Goal: Task Accomplishment & Management: Use online tool/utility

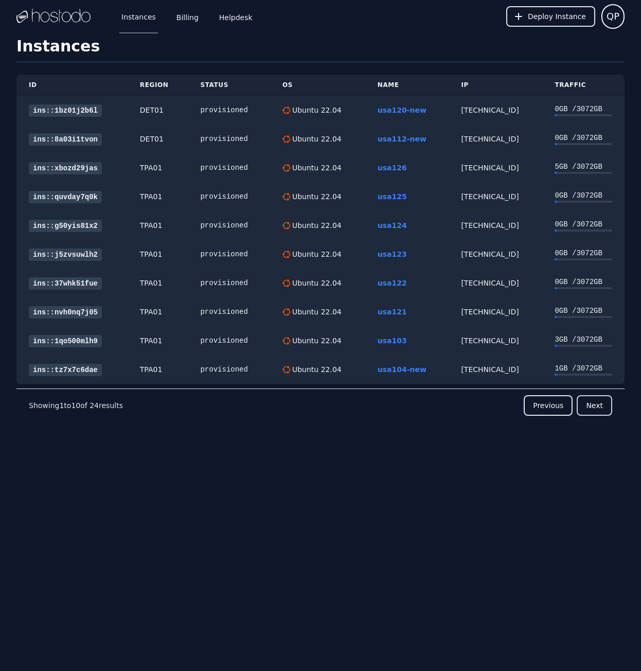
drag, startPoint x: 604, startPoint y: 401, endPoint x: 580, endPoint y: 389, distance: 26.7
click at [603, 401] on button "Next" at bounding box center [594, 405] width 35 height 21
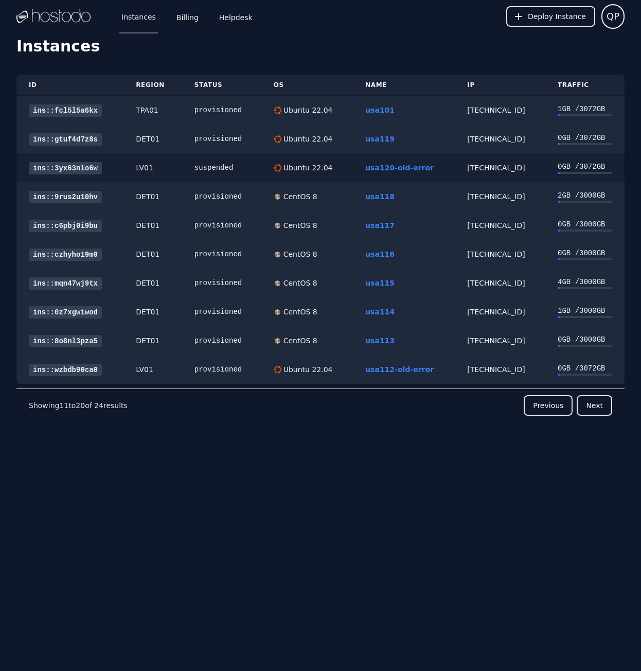
click at [212, 166] on div "suspended" at bounding box center [221, 168] width 55 height 10
click at [401, 168] on link "usa120-old-error" at bounding box center [399, 168] width 68 height 8
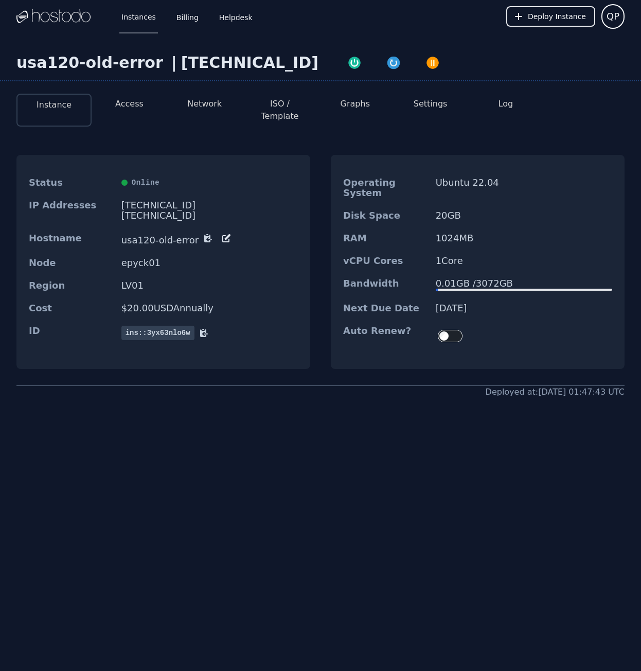
click at [455, 303] on dd "[DATE]" at bounding box center [524, 308] width 176 height 10
click at [469, 303] on dd "07/10/2025" at bounding box center [524, 308] width 176 height 10
click at [135, 14] on link "Instances" at bounding box center [138, 16] width 39 height 34
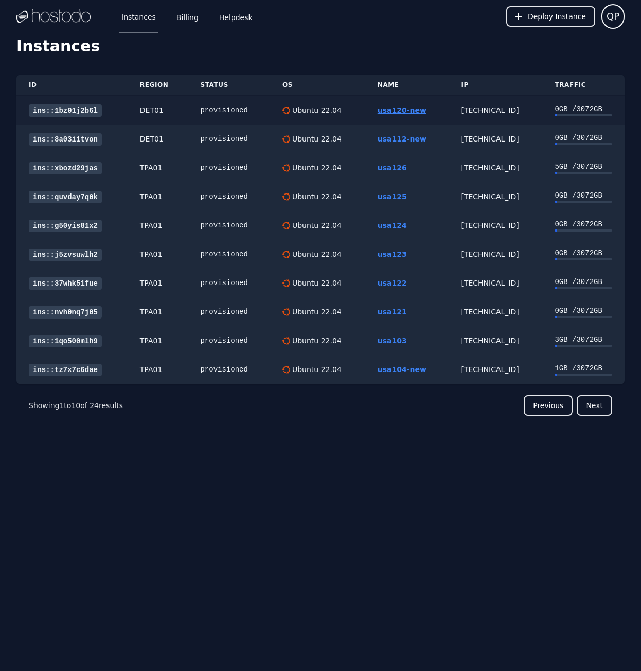
click at [407, 106] on link "usa120-new" at bounding box center [402, 110] width 49 height 8
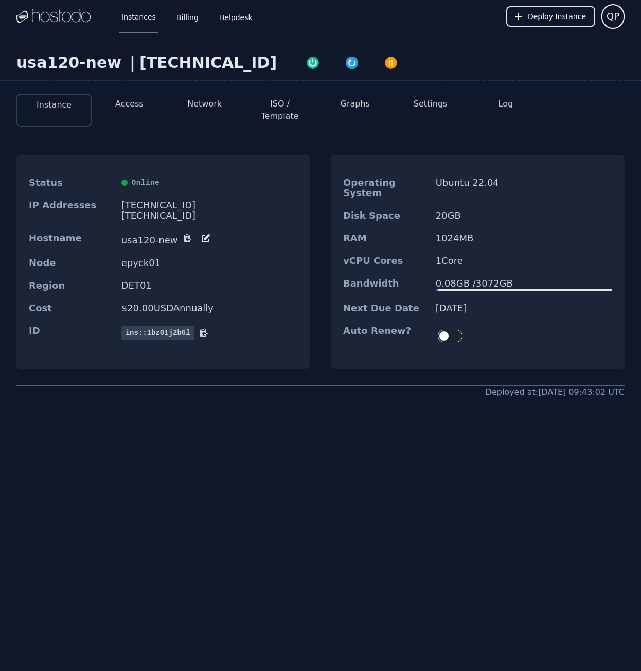
click at [457, 303] on dd "06/17/2026" at bounding box center [524, 308] width 176 height 10
click at [453, 303] on dd "06/17/2026" at bounding box center [524, 308] width 176 height 10
click at [442, 303] on dd "06/17/2026" at bounding box center [524, 308] width 176 height 10
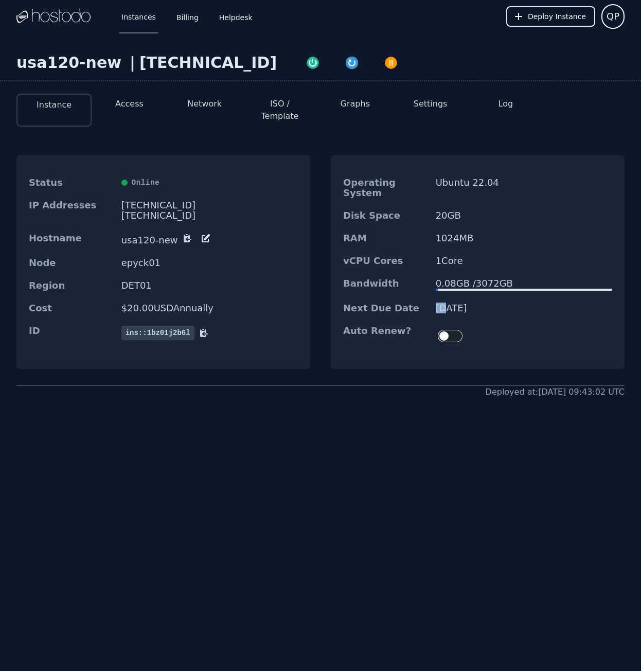
click at [442, 303] on dd "06/17/2026" at bounding box center [524, 308] width 176 height 10
click at [134, 17] on link "Instances" at bounding box center [138, 16] width 39 height 34
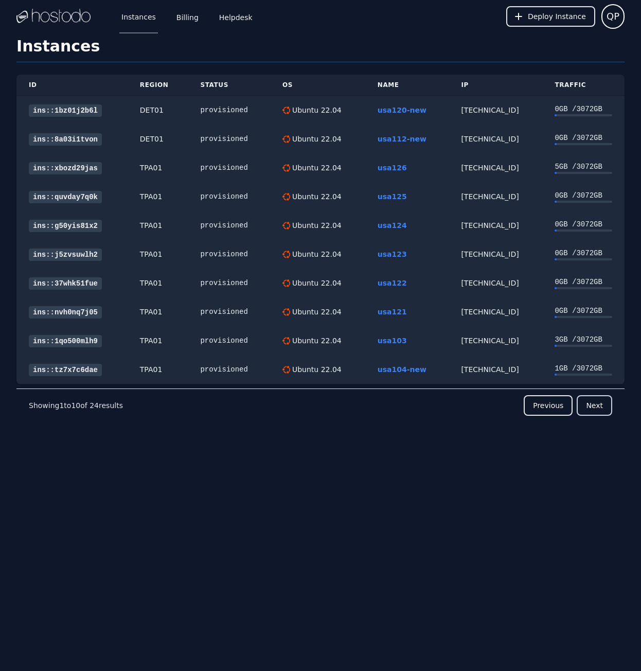
click at [598, 405] on button "Next" at bounding box center [594, 405] width 35 height 21
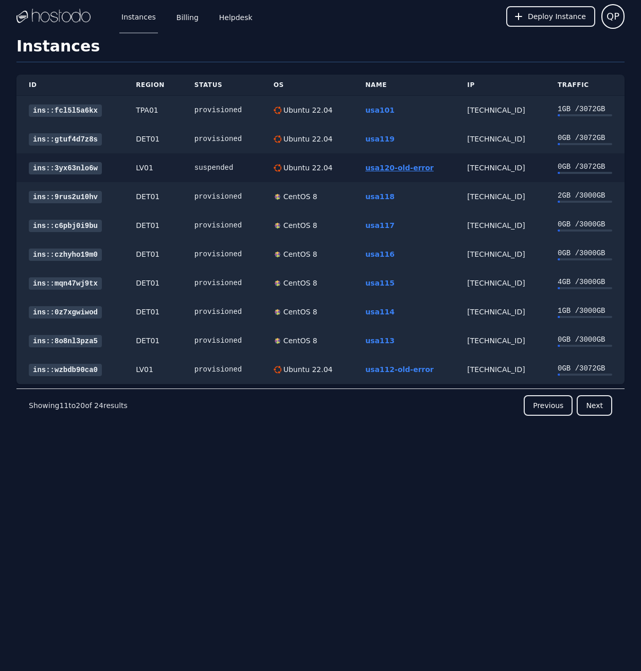
click at [401, 167] on link "usa120-old-error" at bounding box center [399, 168] width 68 height 8
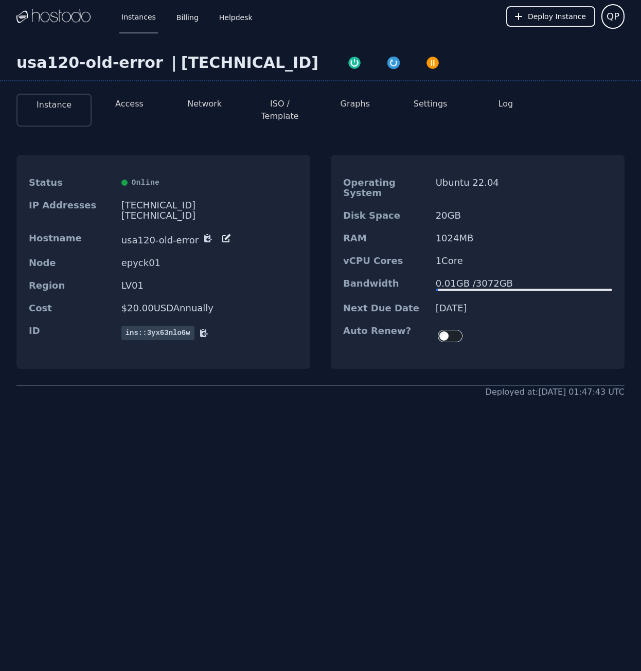
click at [440, 303] on dd "[DATE]" at bounding box center [524, 308] width 176 height 10
click at [454, 303] on dd "07/10/2025" at bounding box center [524, 308] width 176 height 10
click at [438, 303] on dd "07/10/2025" at bounding box center [524, 308] width 176 height 10
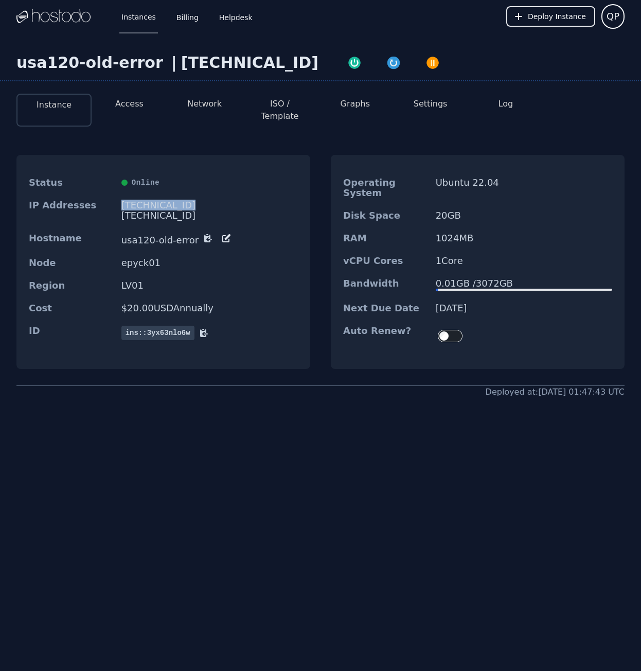
click at [169, 200] on div "[TECHNICAL_ID]" at bounding box center [209, 205] width 176 height 10
click at [178, 210] on div "2604:5040:11:11f:e9d0:c635:ba9e:be04/64" at bounding box center [209, 215] width 176 height 10
click at [163, 200] on div "158.51.126.222" at bounding box center [209, 205] width 176 height 10
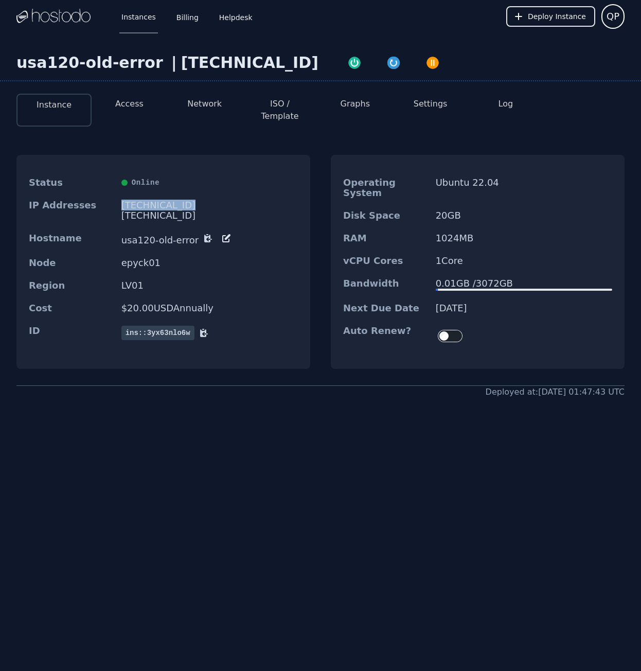
click at [163, 200] on div "[TECHNICAL_ID]" at bounding box center [209, 205] width 176 height 10
copy div "[TECHNICAL_ID]"
click at [147, 16] on link "Instances" at bounding box center [138, 16] width 39 height 34
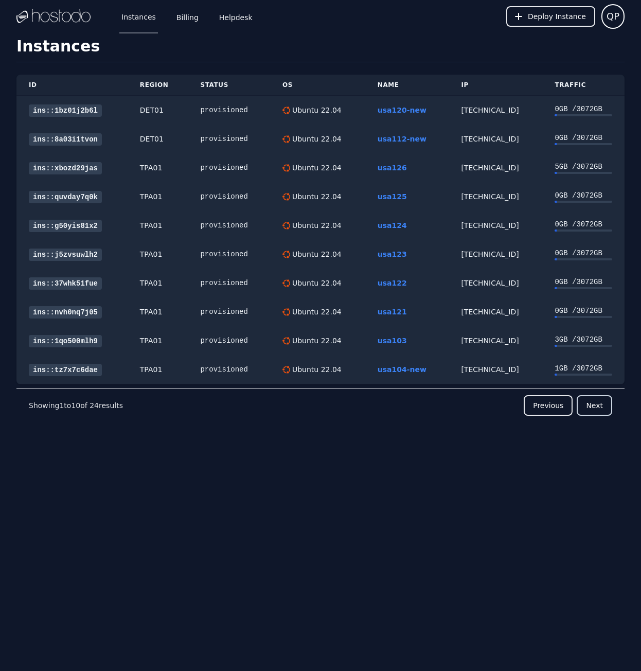
click at [593, 406] on button "Next" at bounding box center [594, 405] width 35 height 21
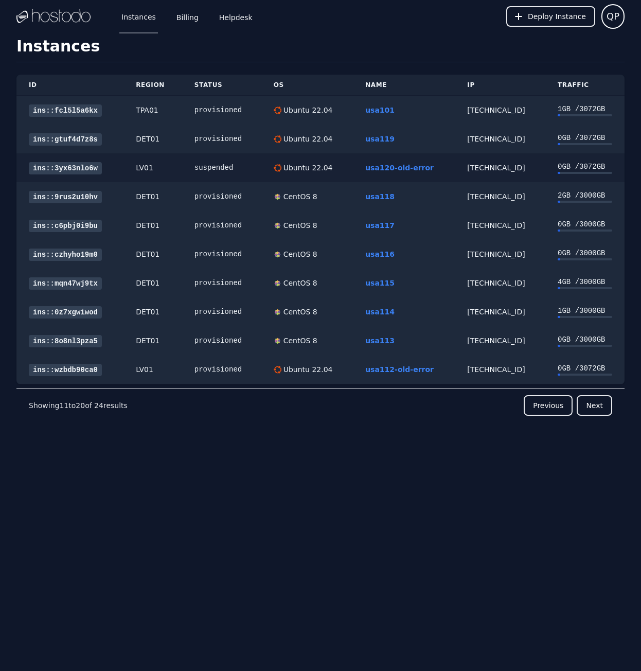
click at [205, 166] on div "suspended" at bounding box center [221, 168] width 55 height 10
click at [394, 370] on link "usa112-old-error" at bounding box center [399, 369] width 68 height 8
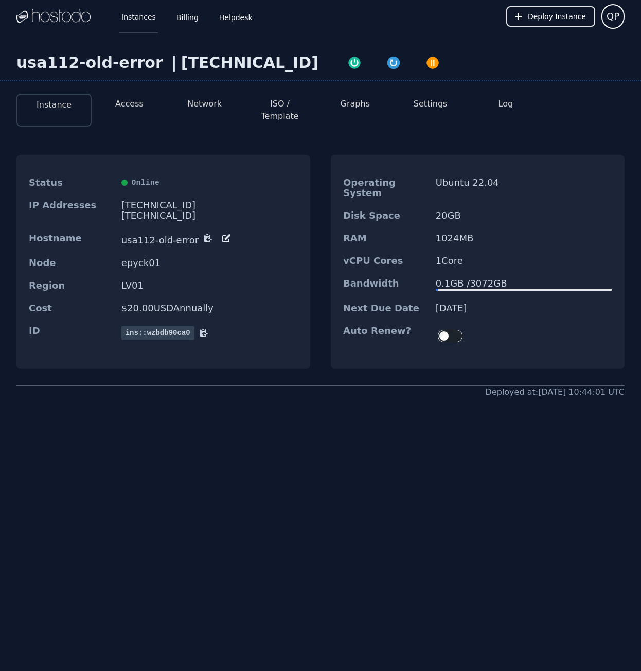
click at [145, 13] on link "Instances" at bounding box center [138, 16] width 39 height 34
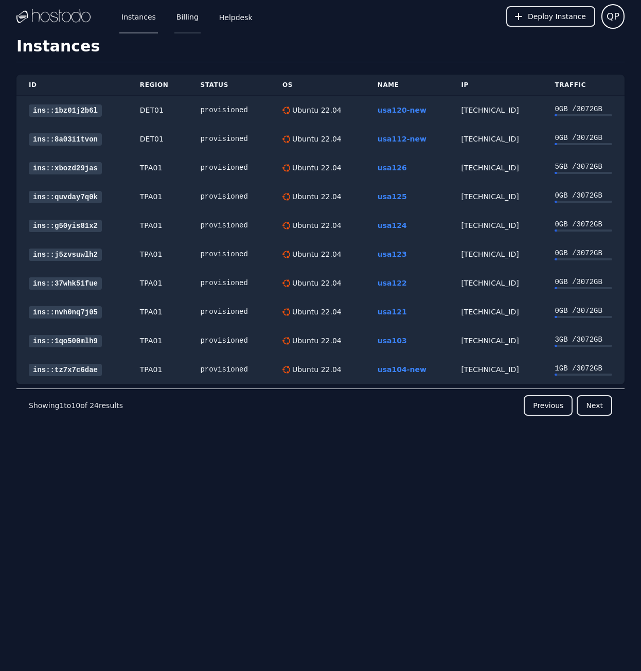
click at [190, 21] on link "Billing" at bounding box center [187, 16] width 26 height 34
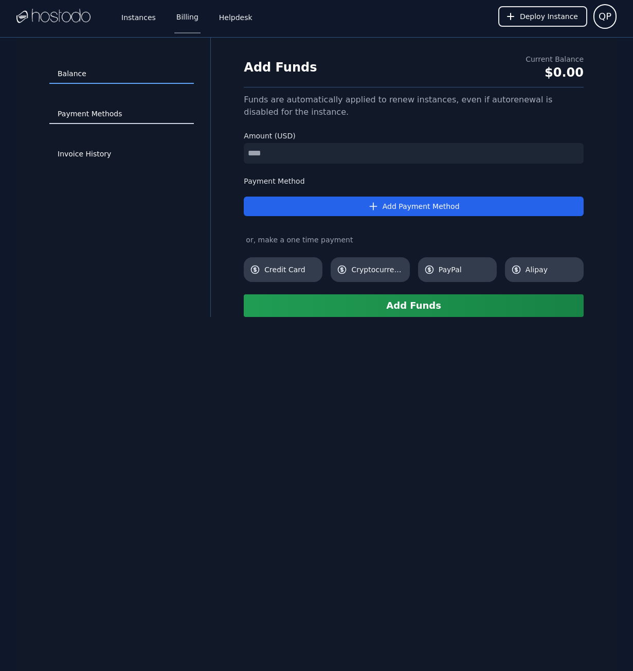
click at [119, 120] on link "Payment Methods" at bounding box center [121, 114] width 145 height 20
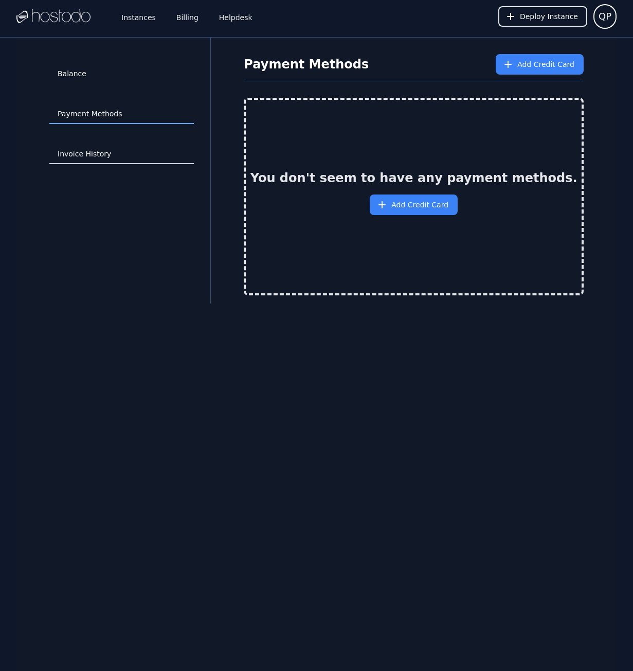
click at [105, 147] on link "Invoice History" at bounding box center [121, 155] width 145 height 20
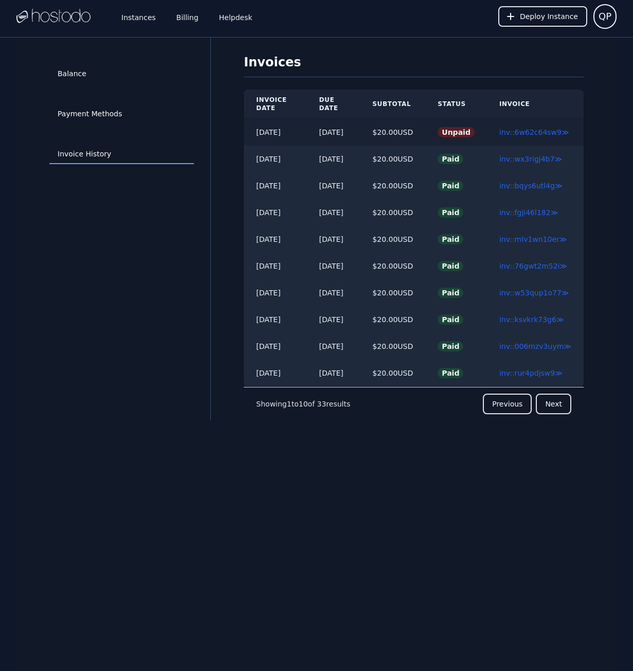
click at [271, 131] on td "[DATE]" at bounding box center [275, 132] width 63 height 27
click at [271, 131] on td "06/25/2025" at bounding box center [275, 132] width 63 height 27
click at [339, 132] on td "07/10/2025" at bounding box center [333, 132] width 53 height 27
click at [553, 131] on link "inv::6w62c64sw9 ≫" at bounding box center [534, 132] width 70 height 8
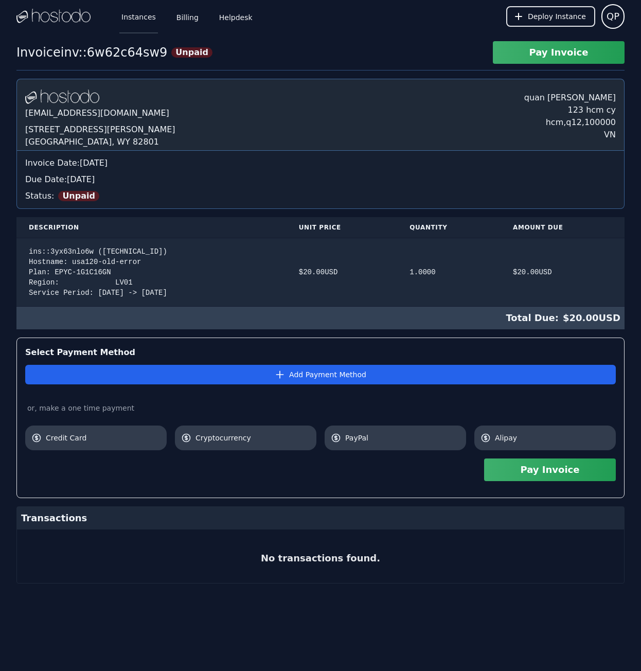
click at [137, 16] on link "Instances" at bounding box center [138, 16] width 39 height 34
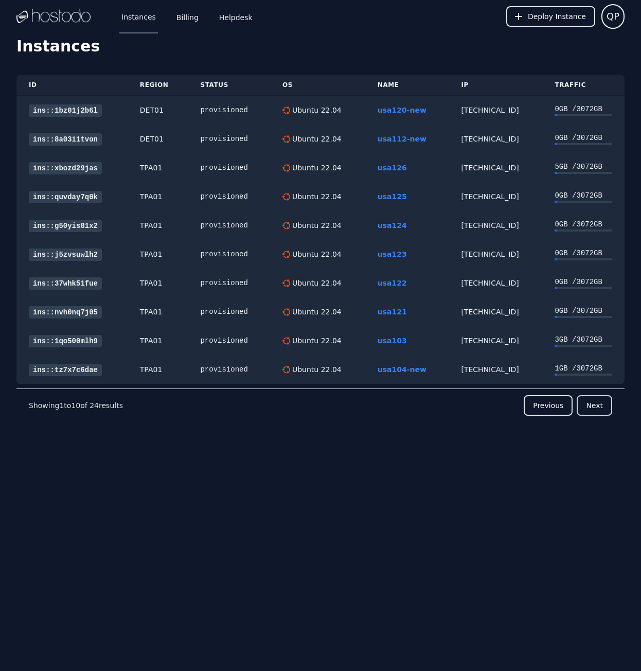
click at [608, 407] on button "Next" at bounding box center [594, 405] width 35 height 21
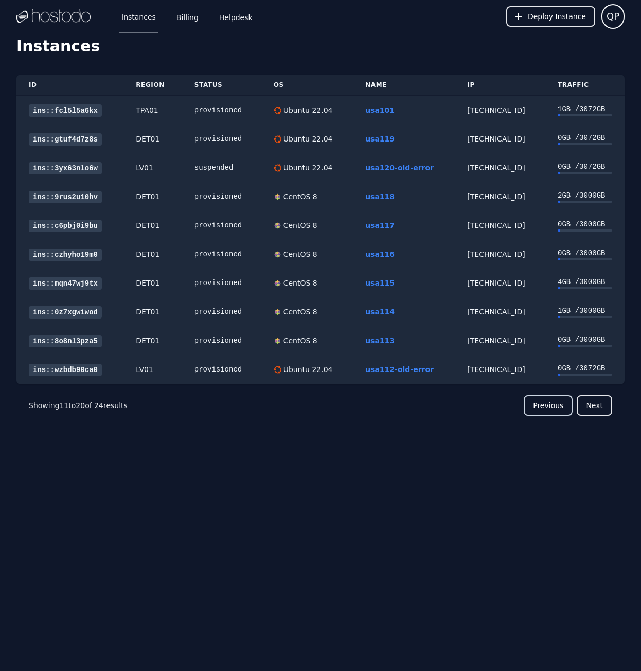
click at [562, 398] on button "Previous" at bounding box center [548, 405] width 49 height 21
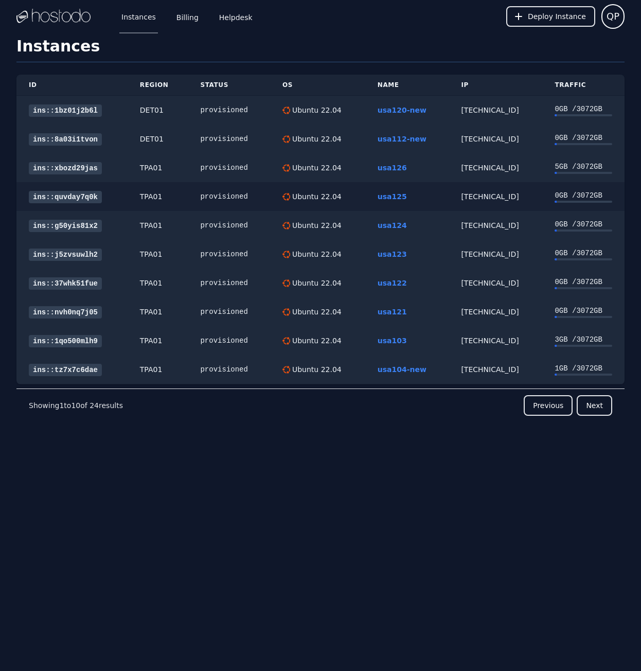
click at [149, 194] on div "TPA01" at bounding box center [158, 196] width 36 height 10
copy div "TPA01"
click at [586, 407] on button "Next" at bounding box center [594, 405] width 35 height 21
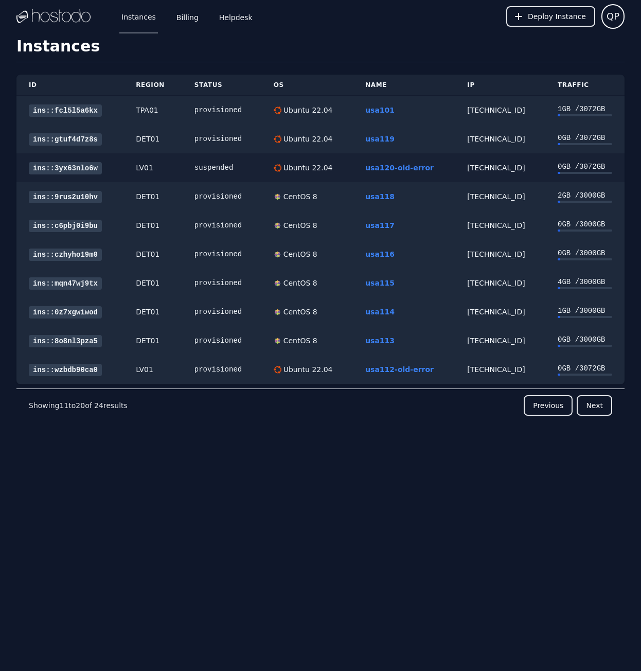
click at [494, 168] on div "[TECHNICAL_ID]" at bounding box center [500, 168] width 66 height 10
click at [494, 167] on div "[TECHNICAL_ID]" at bounding box center [500, 168] width 66 height 10
copy div "[TECHNICAL_ID]"
click at [394, 171] on link "usa120-old-error" at bounding box center [399, 168] width 68 height 8
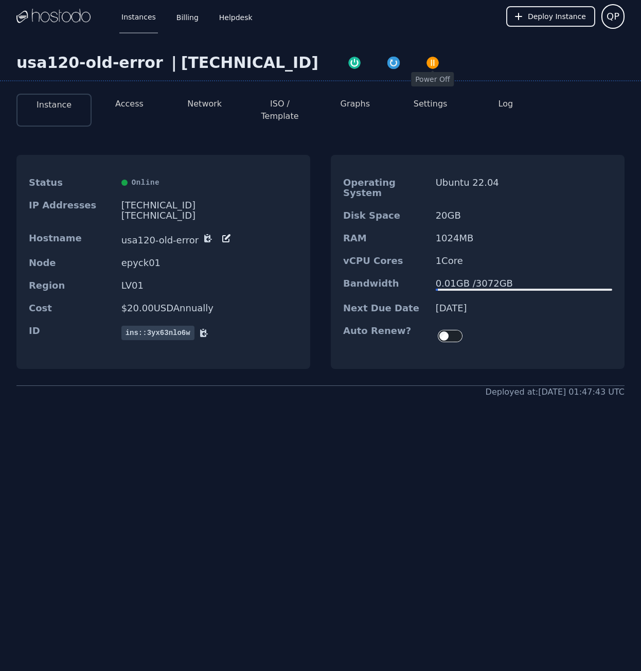
click at [425, 57] on img "button" at bounding box center [432, 63] width 14 height 14
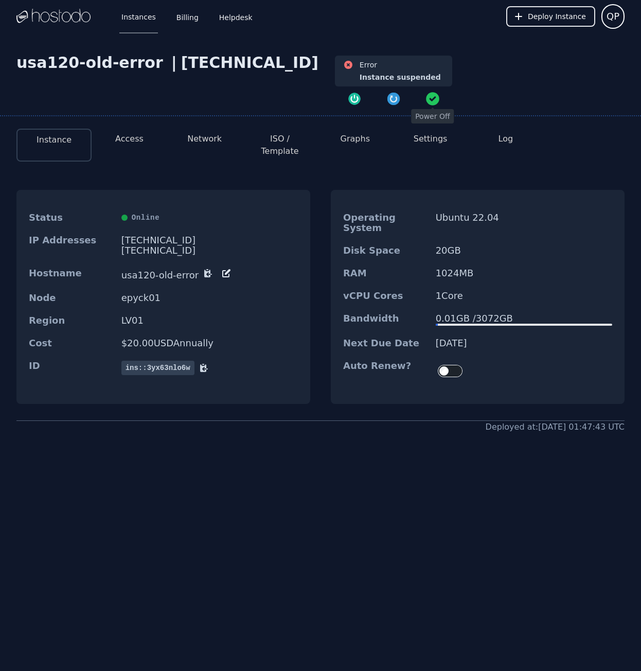
click at [369, 76] on div "Instance suspended" at bounding box center [400, 77] width 81 height 10
click at [498, 87] on div "usa120-old-error | 158.51.126.222 Error Instance suspended" at bounding box center [320, 84] width 641 height 63
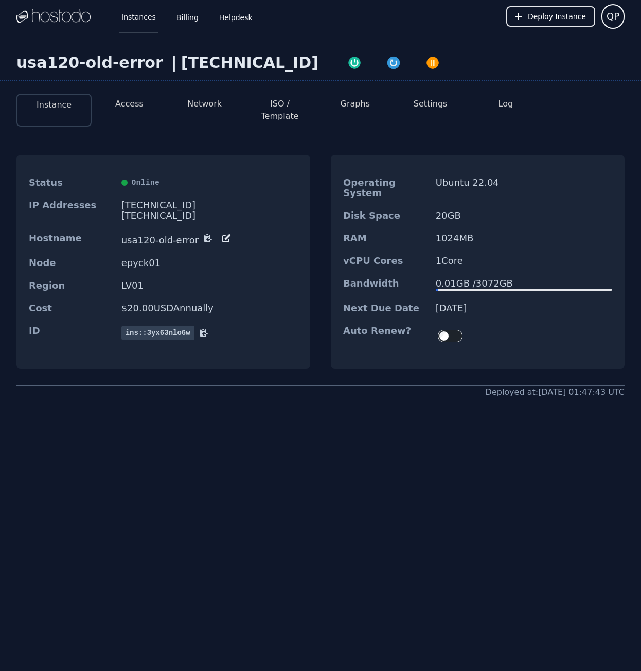
click at [139, 16] on link "Instances" at bounding box center [138, 16] width 39 height 34
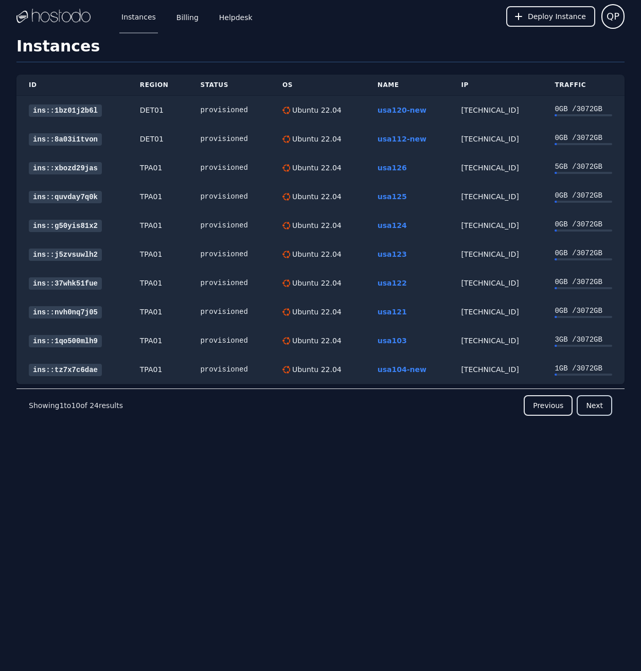
click at [588, 407] on button "Next" at bounding box center [594, 405] width 35 height 21
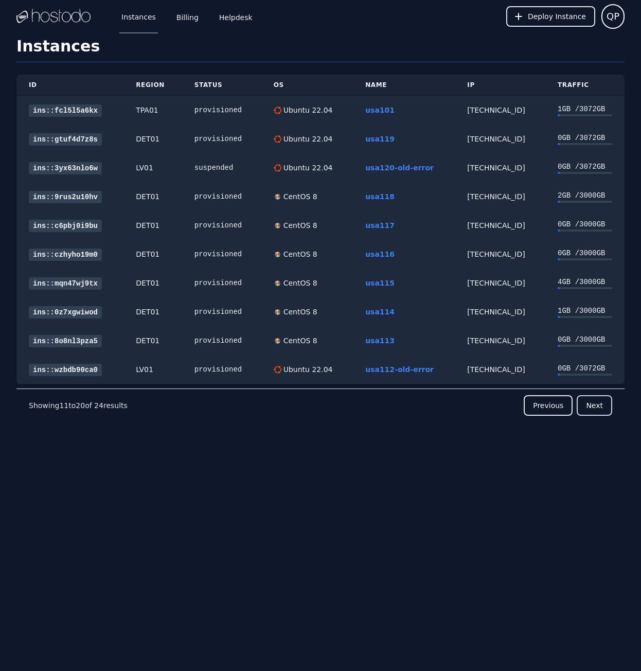
click at [592, 400] on button "Next" at bounding box center [594, 405] width 35 height 21
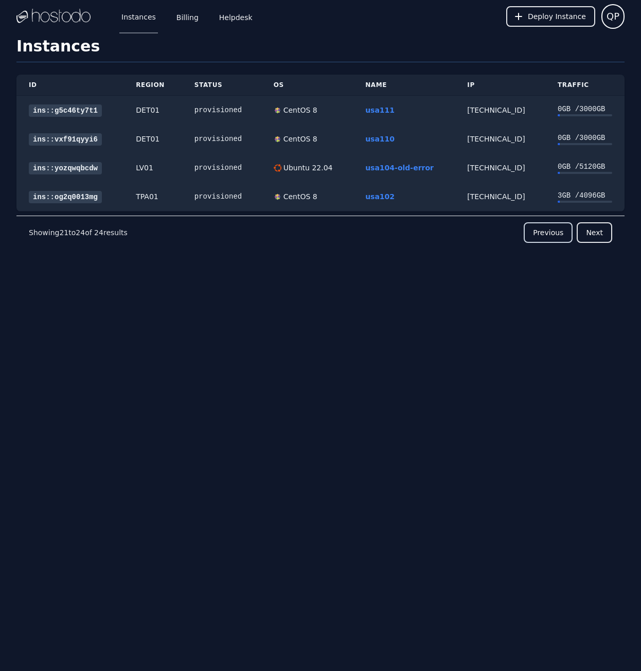
click at [564, 235] on button "Previous" at bounding box center [548, 232] width 49 height 21
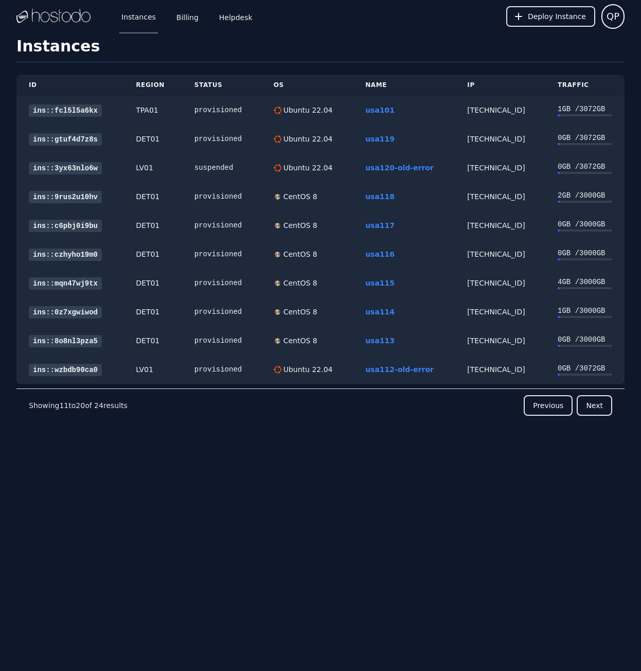
click at [602, 418] on nav "Showing 11 to 20 of 24 results Previous Next" at bounding box center [320, 404] width 608 height 33
click at [600, 415] on button "Next" at bounding box center [594, 405] width 35 height 21
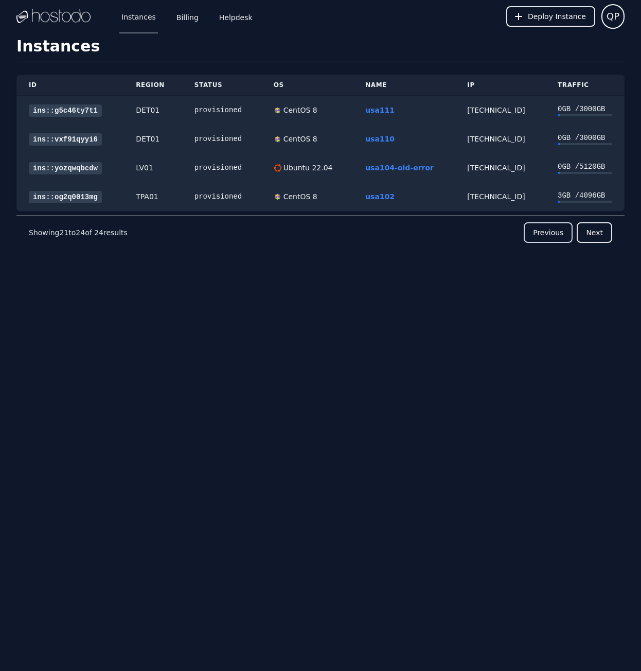
click at [539, 231] on button "Previous" at bounding box center [548, 232] width 49 height 21
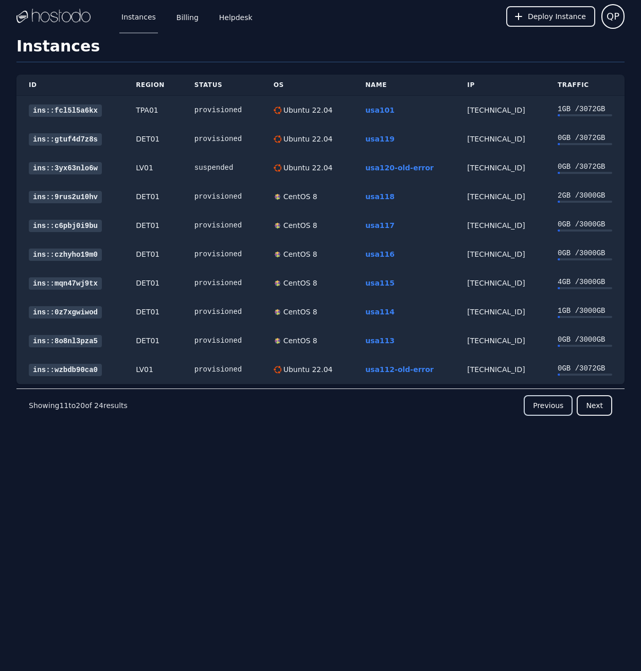
click at [546, 407] on button "Previous" at bounding box center [548, 405] width 49 height 21
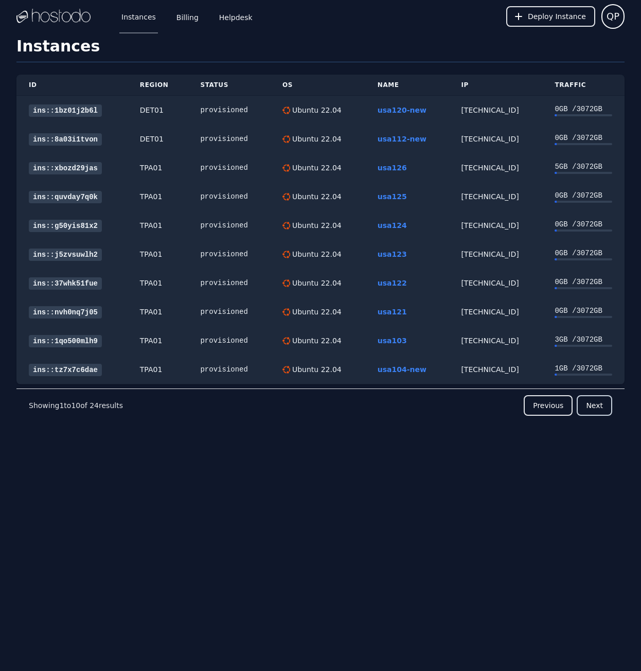
click at [602, 402] on button "Next" at bounding box center [594, 405] width 35 height 21
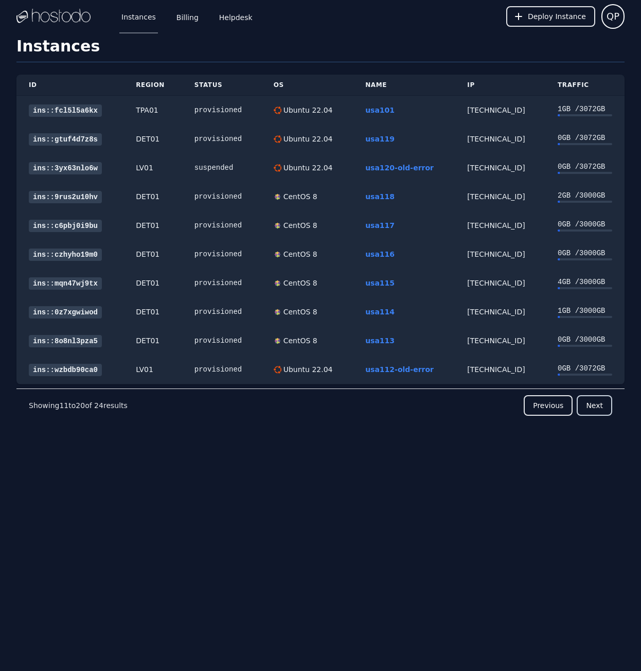
click at [602, 402] on button "Next" at bounding box center [594, 405] width 35 height 21
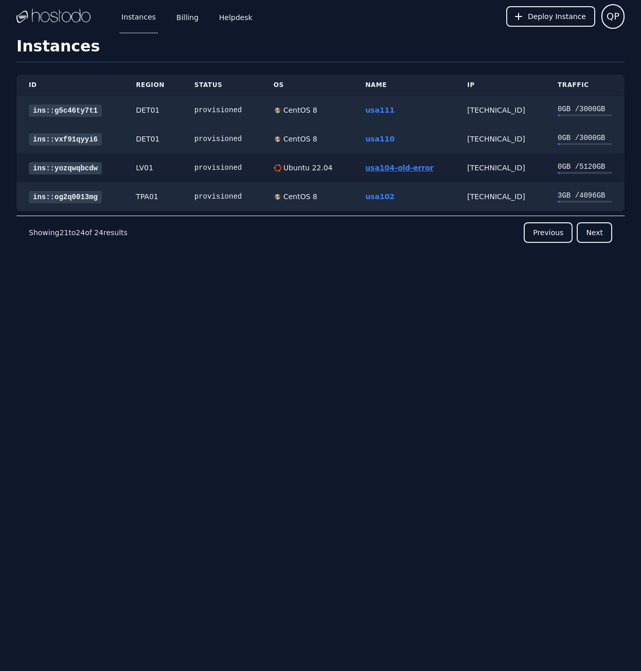
click at [415, 167] on link "usa104-old-error" at bounding box center [399, 168] width 68 height 8
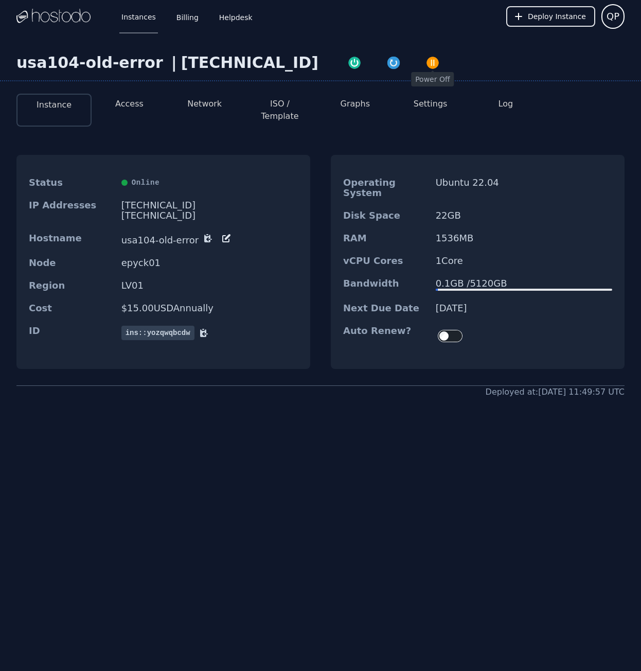
click at [425, 59] on img "button" at bounding box center [432, 63] width 14 height 14
click at [150, 200] on div "[TECHNICAL_ID]" at bounding box center [209, 205] width 176 height 10
click at [149, 200] on div "[TECHNICAL_ID]" at bounding box center [209, 205] width 176 height 10
click at [128, 23] on link "Instances" at bounding box center [138, 16] width 39 height 34
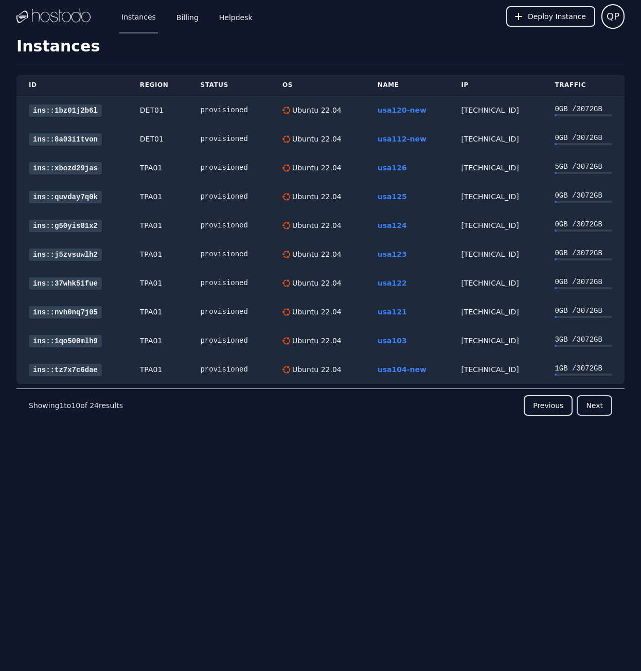
click at [598, 406] on button "Next" at bounding box center [594, 405] width 35 height 21
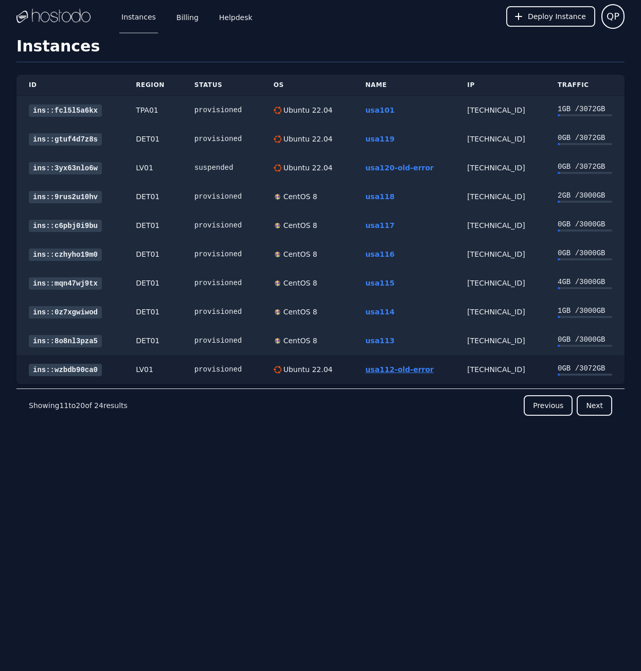
click at [396, 368] on link "usa112-old-error" at bounding box center [399, 369] width 68 height 8
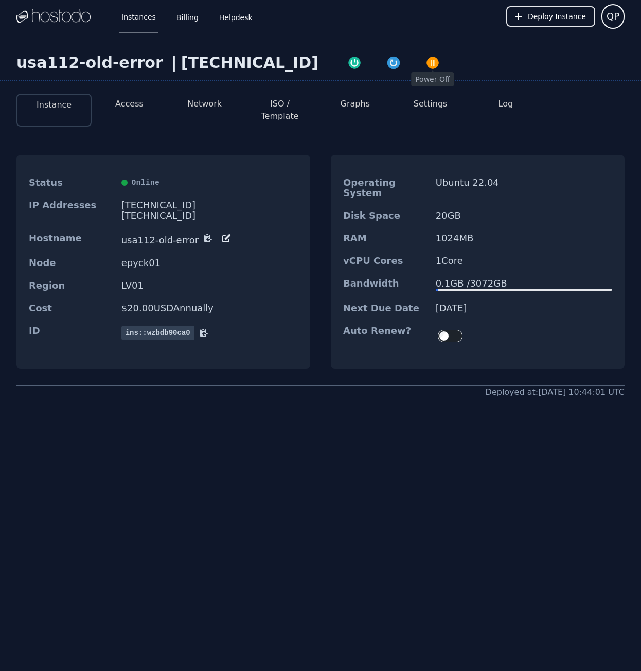
click at [425, 63] on img "button" at bounding box center [432, 63] width 14 height 14
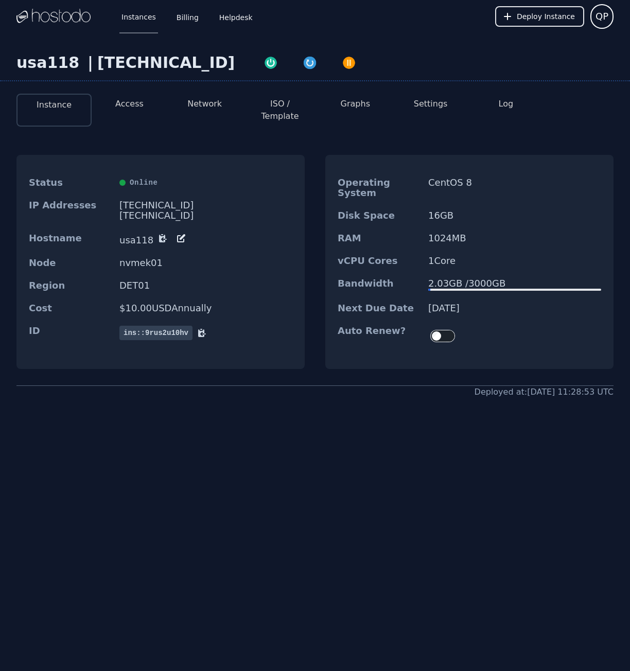
drag, startPoint x: 390, startPoint y: 463, endPoint x: 136, endPoint y: 93, distance: 449.2
click at [389, 458] on div "usa118 | 66.187.7.209 Instance Access Network ISO / Template Graphs Settings Lo…" at bounding box center [315, 267] width 630 height 468
click at [546, 16] on span "Deploy Instance" at bounding box center [545, 16] width 58 height 10
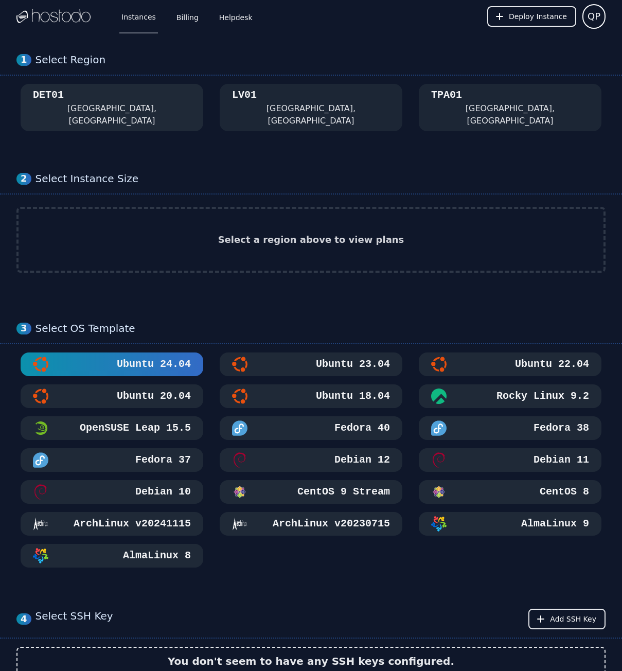
click at [67, 98] on div "DET01 Detroit, MI" at bounding box center [112, 107] width 158 height 39
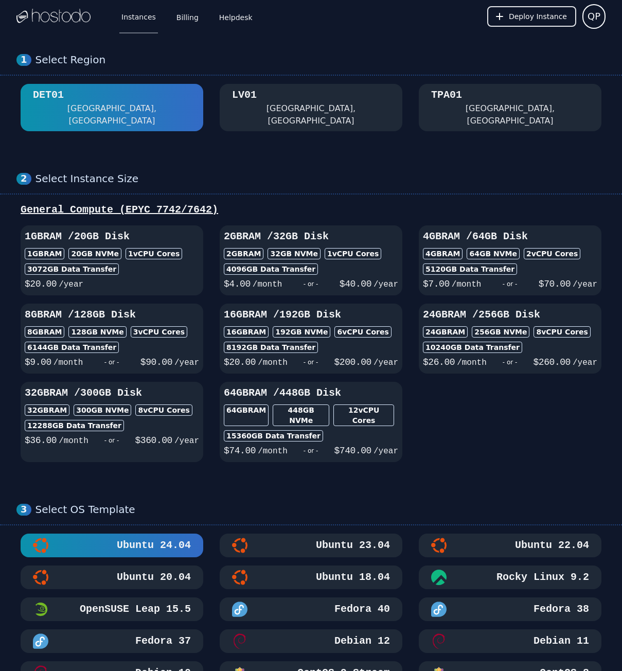
click at [492, 98] on div "TPA01 Tampa, FL" at bounding box center [510, 107] width 158 height 39
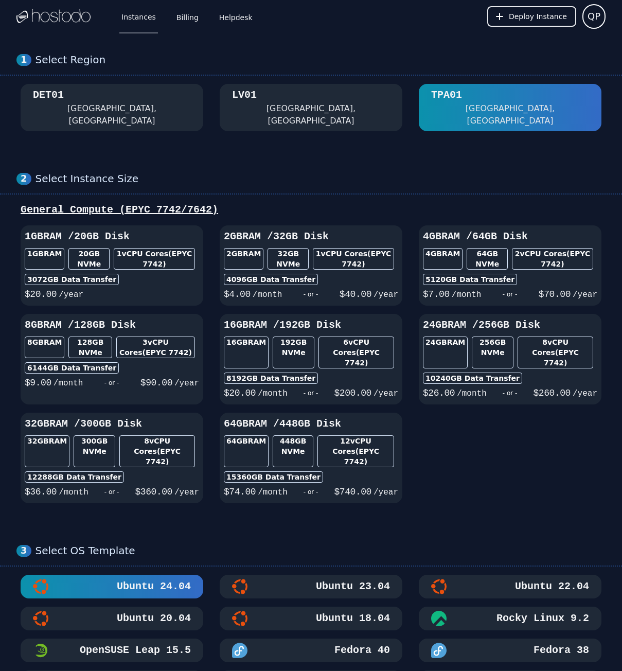
click at [89, 103] on div "DET01 Detroit, MI" at bounding box center [112, 107] width 158 height 39
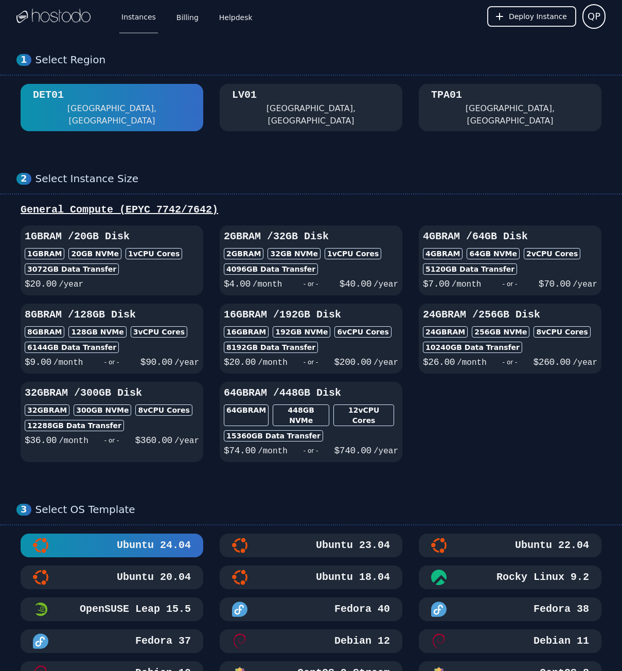
click at [270, 105] on div "Las Vegas, NV" at bounding box center [311, 114] width 158 height 25
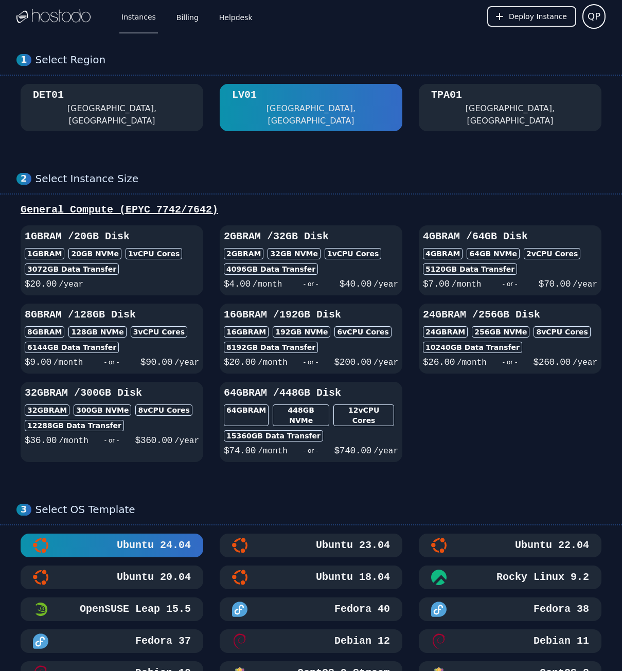
click at [121, 99] on div "DET01 Detroit, MI" at bounding box center [112, 107] width 158 height 39
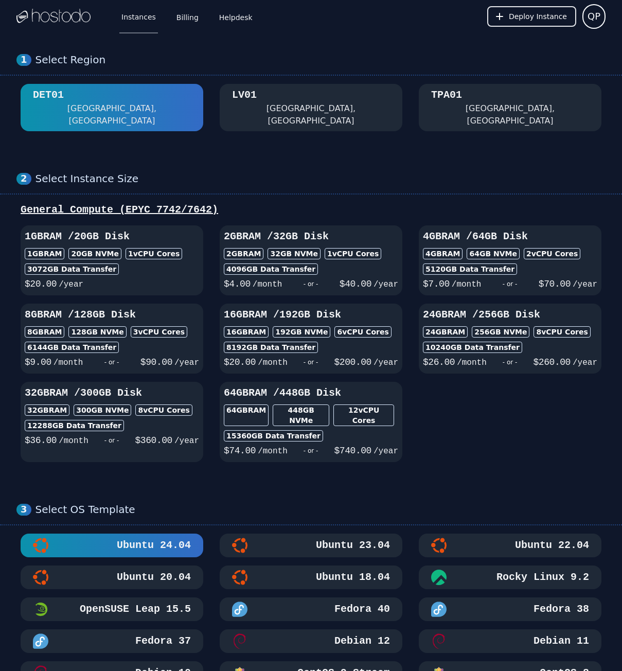
click at [493, 98] on div "TPA01 Tampa, FL" at bounding box center [510, 107] width 158 height 39
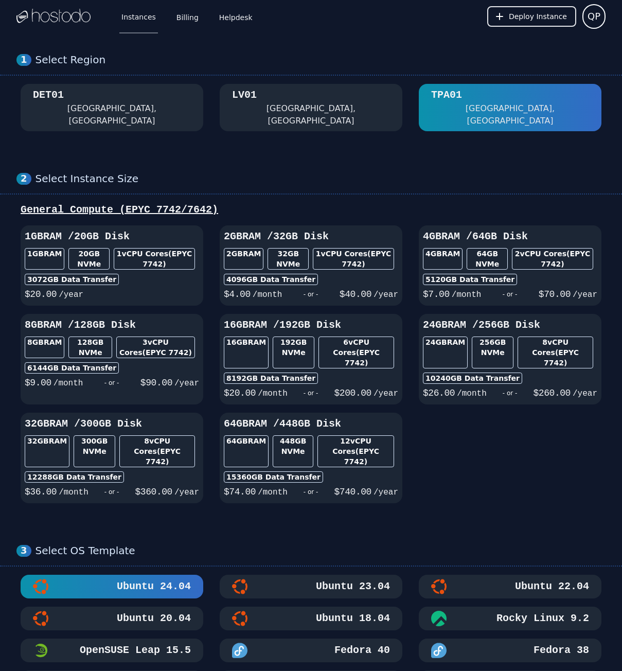
click at [112, 118] on button "DET01 Detroit, MI" at bounding box center [112, 107] width 183 height 47
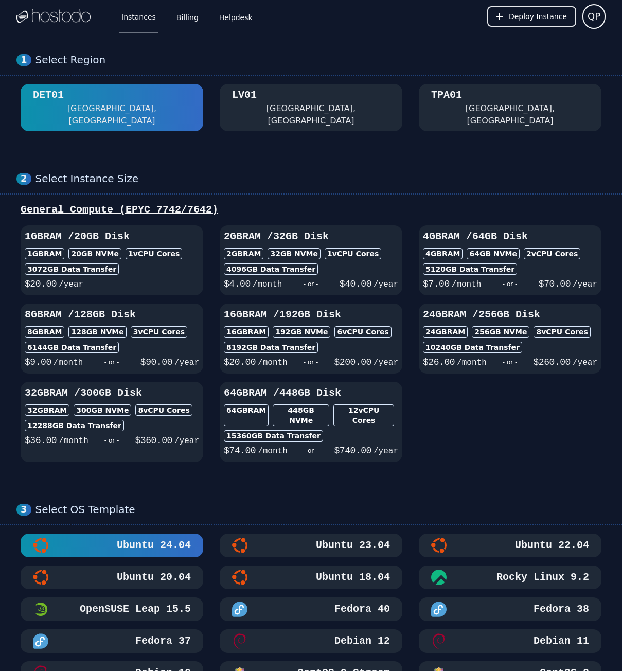
click at [550, 425] on div "1GB RAM / 20 GB Disk 1GB RAM 20 GB NVMe 1 vCPU Cores 3072 GB Data Transfer $ 20…" at bounding box center [310, 343] width 589 height 237
click at [493, 110] on div "TPA01 Tampa, FL" at bounding box center [510, 107] width 158 height 39
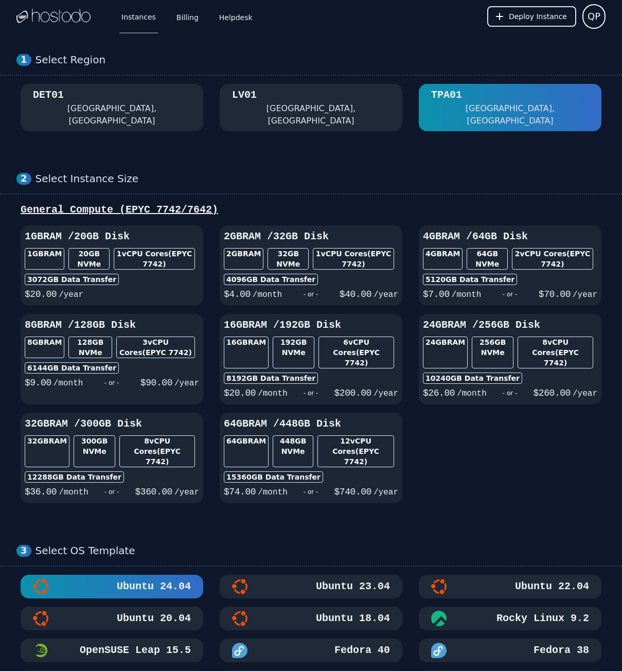
click at [99, 109] on div "DET01 Detroit, MI" at bounding box center [112, 107] width 158 height 39
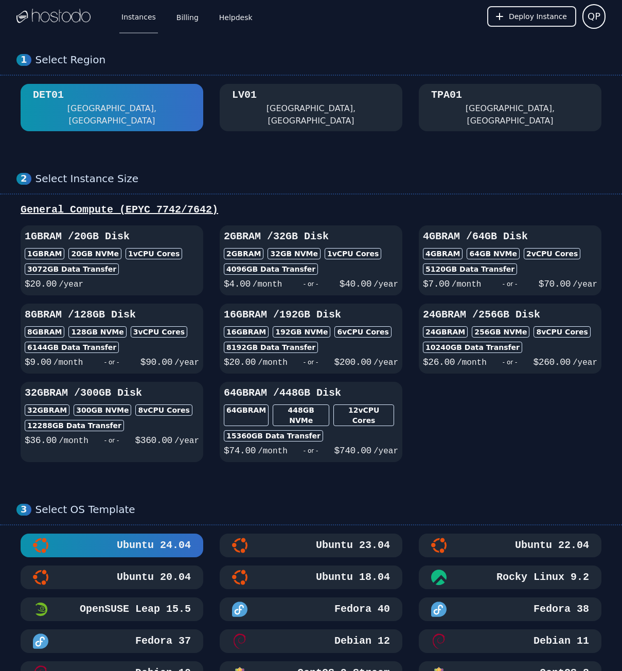
click at [97, 97] on div "DET01 Detroit, MI" at bounding box center [112, 107] width 158 height 39
click at [172, 263] on div "3072 GB Data Transfer" at bounding box center [112, 268] width 174 height 11
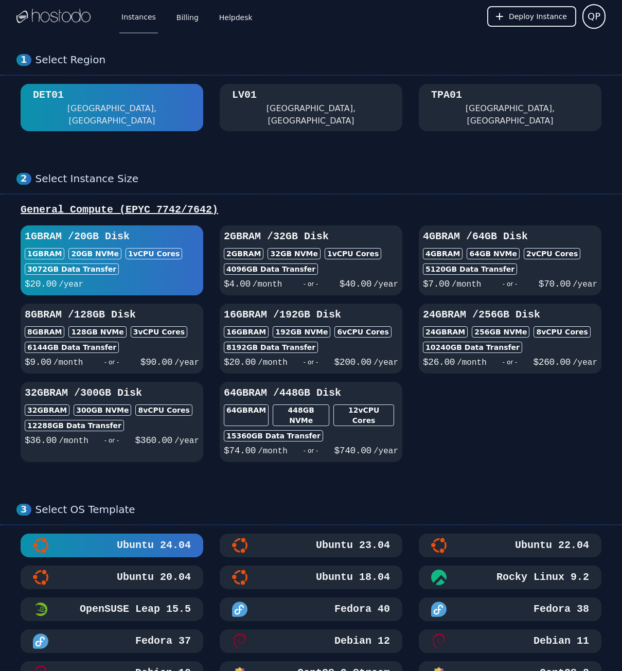
click at [559, 538] on h3 "Ubuntu 22.04" at bounding box center [551, 545] width 76 height 14
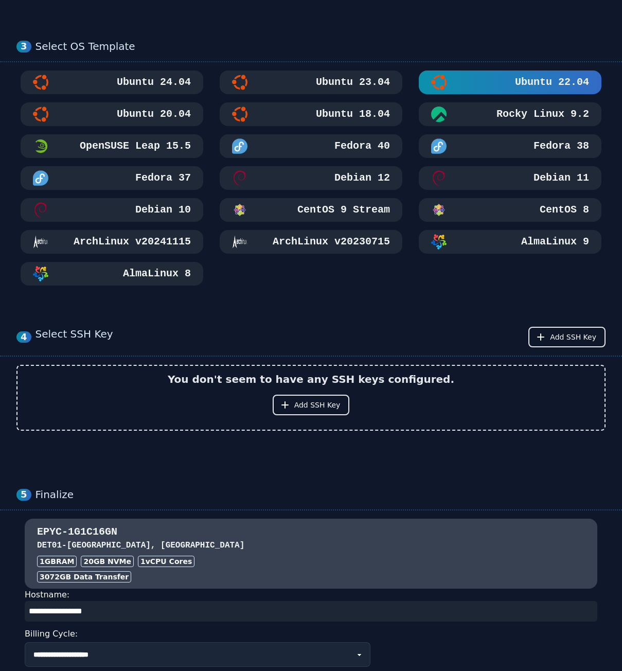
scroll to position [514, 0]
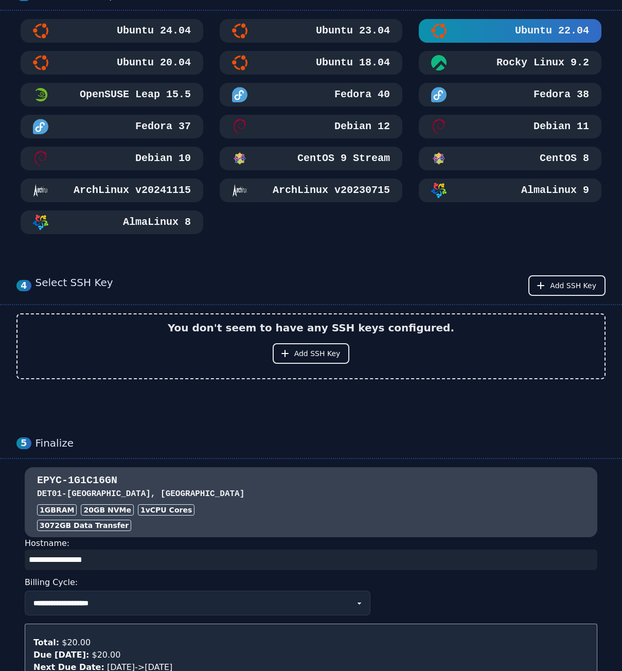
drag, startPoint x: 110, startPoint y: 534, endPoint x: 26, endPoint y: 535, distance: 84.4
click at [26, 549] on input "input" at bounding box center [311, 559] width 572 height 21
click at [134, 549] on input "input" at bounding box center [311, 559] width 572 height 21
paste input "******"
type input "******"
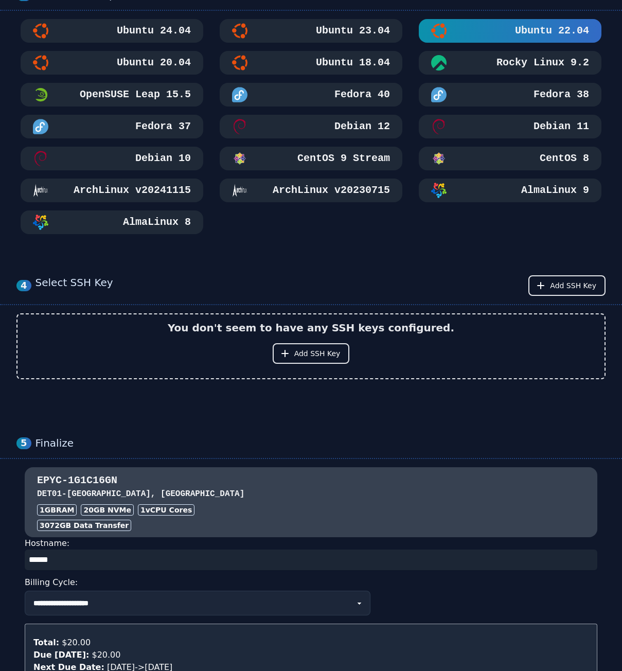
click at [448, 590] on div "**********" at bounding box center [311, 602] width 572 height 25
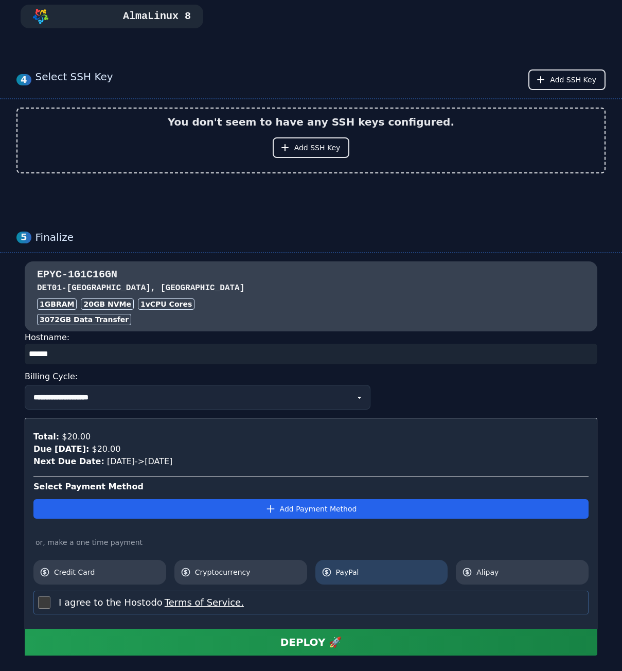
click at [382, 560] on link "PayPal" at bounding box center [381, 572] width 133 height 25
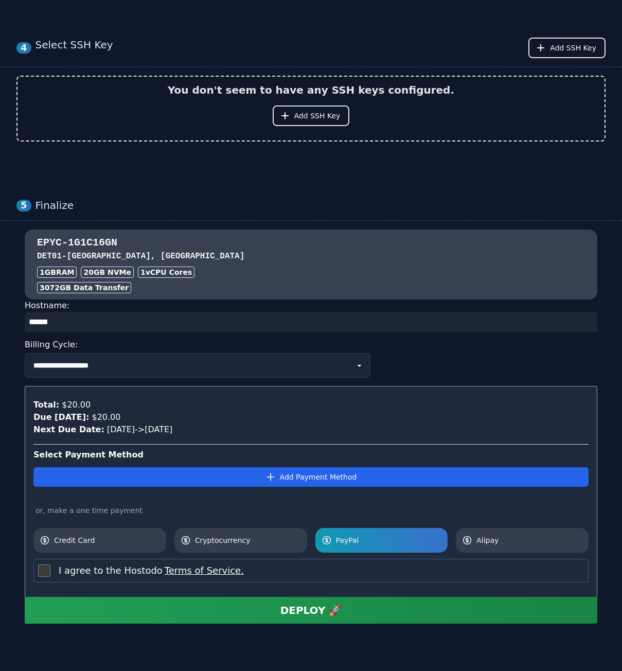
click at [371, 597] on button "DEPLOY 🚀" at bounding box center [311, 610] width 572 height 27
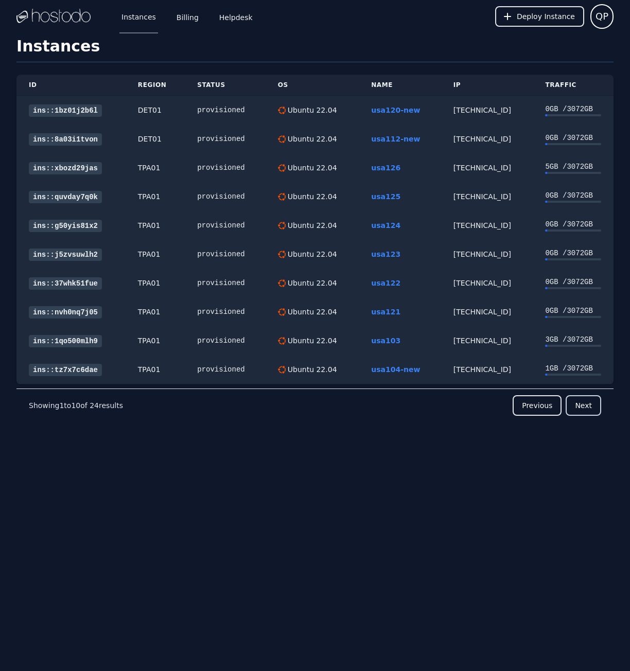
click at [590, 409] on button "Next" at bounding box center [582, 405] width 35 height 21
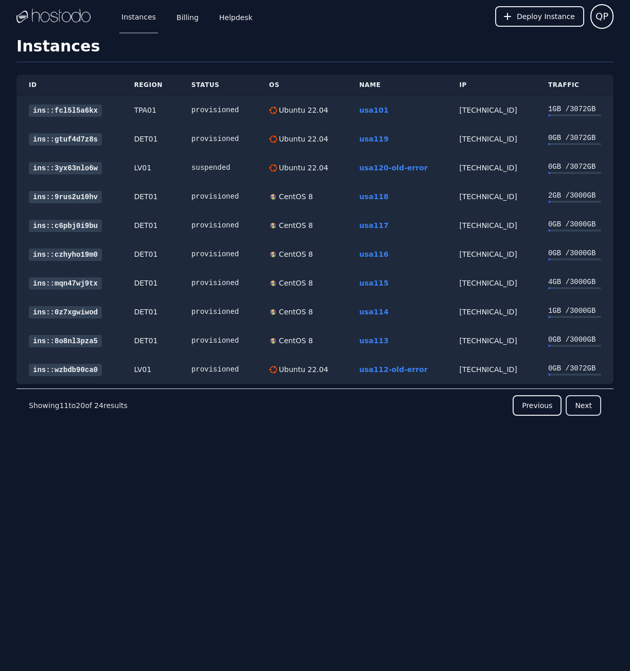
click at [590, 409] on button "Next" at bounding box center [582, 405] width 35 height 21
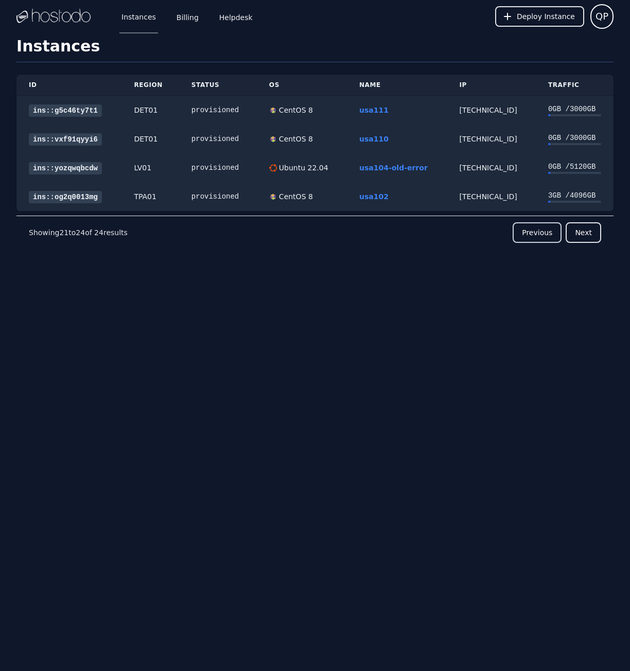
click at [542, 232] on button "Previous" at bounding box center [536, 232] width 49 height 21
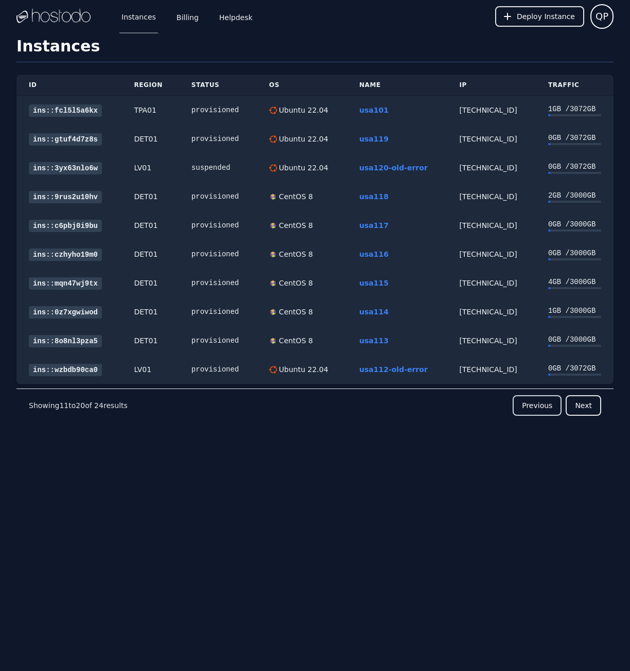
click at [553, 409] on button "Previous" at bounding box center [536, 405] width 49 height 21
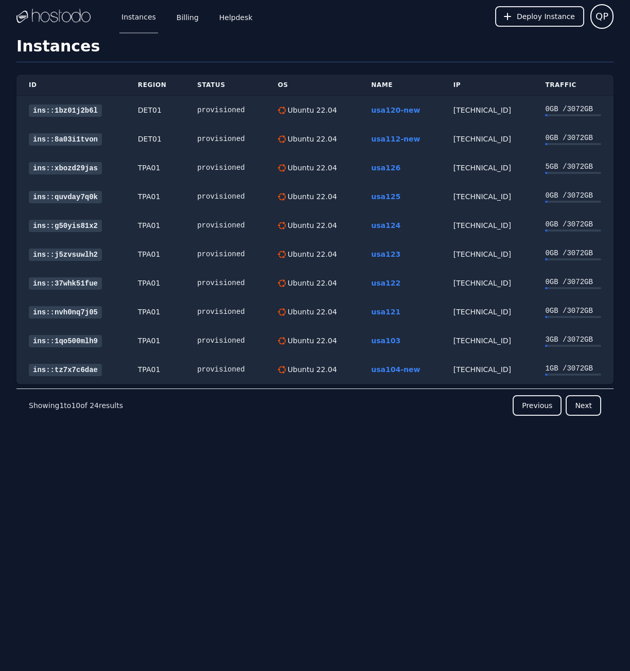
click at [440, 521] on div "Instances Billing Helpdesk Deploy Instance QP Instances SSH Keys Billing Helpde…" at bounding box center [315, 335] width 630 height 671
click at [347, 536] on div "Instances Billing Helpdesk Deploy Instance QP Instances SSH Keys Billing Helpde…" at bounding box center [315, 335] width 630 height 671
click at [580, 403] on button "Next" at bounding box center [582, 405] width 35 height 21
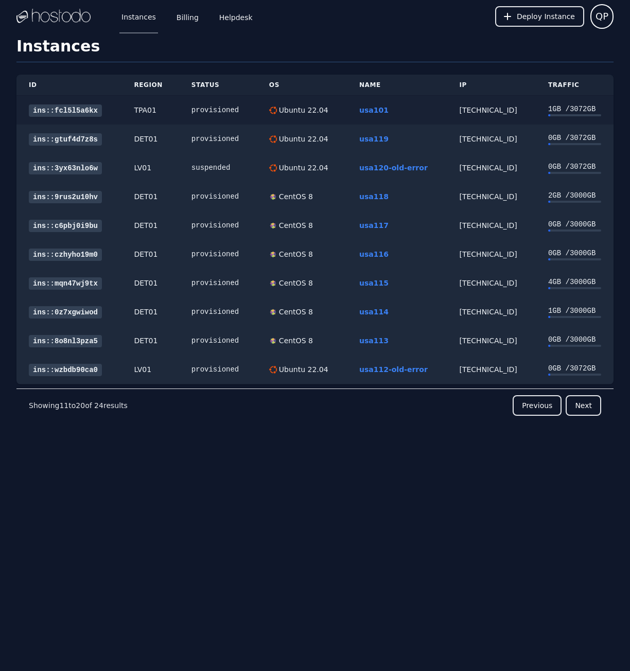
click at [491, 114] on div "216.126.231.172" at bounding box center [491, 110] width 64 height 10
copy div "216.126.231.172"
click at [533, 411] on button "Previous" at bounding box center [536, 405] width 49 height 21
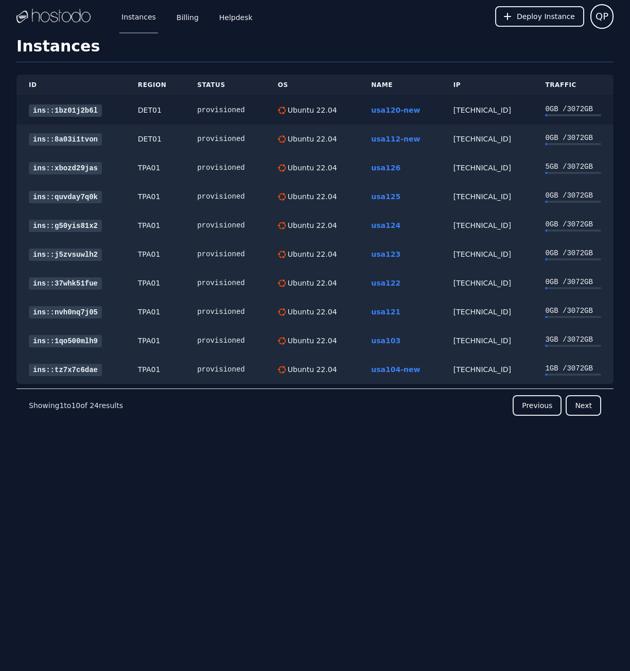
click at [461, 106] on div "66.187.7.211" at bounding box center [486, 110] width 67 height 10
click at [468, 135] on div "38.43.93.230" at bounding box center [486, 139] width 67 height 10
click at [457, 369] on div "216.126.231.24" at bounding box center [486, 369] width 67 height 10
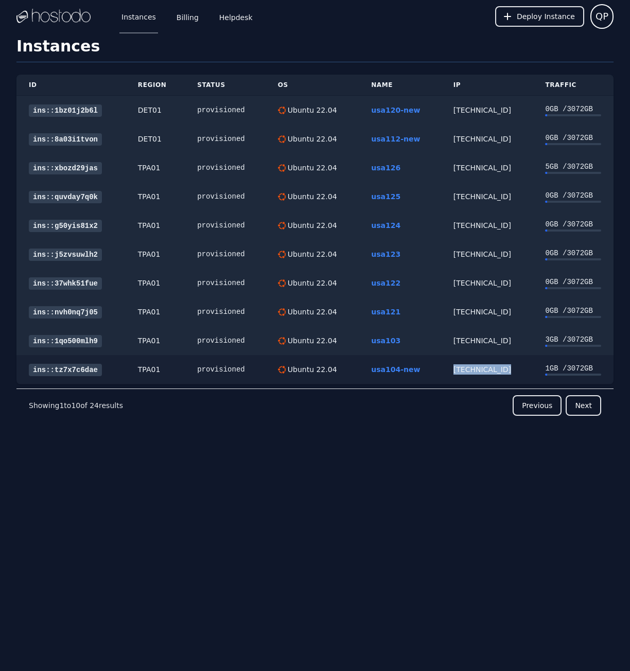
click at [457, 369] on div "216.126.231.24" at bounding box center [486, 369] width 67 height 10
click at [465, 336] on div "158.51.125.181" at bounding box center [486, 340] width 67 height 10
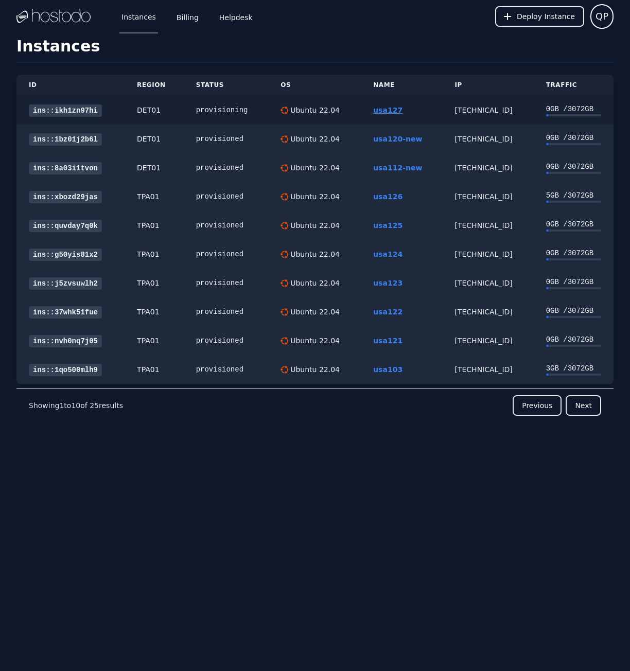
click at [391, 109] on link "usa127" at bounding box center [387, 110] width 29 height 8
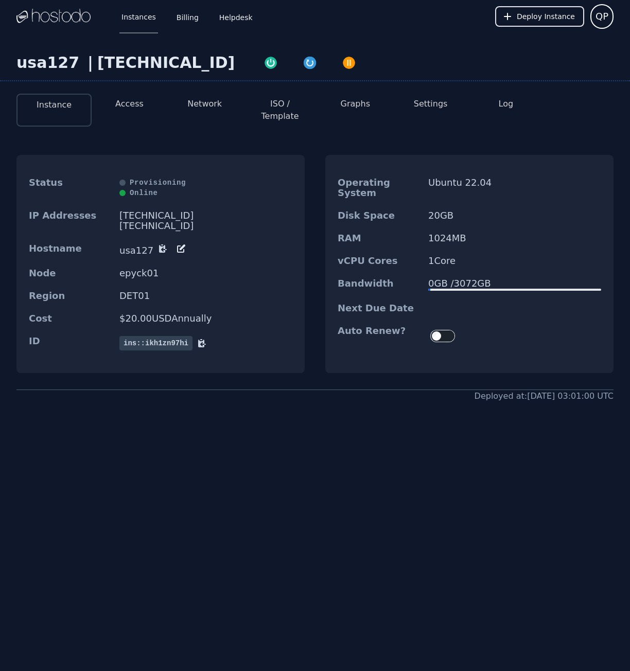
click at [122, 102] on button "Access" at bounding box center [129, 104] width 28 height 12
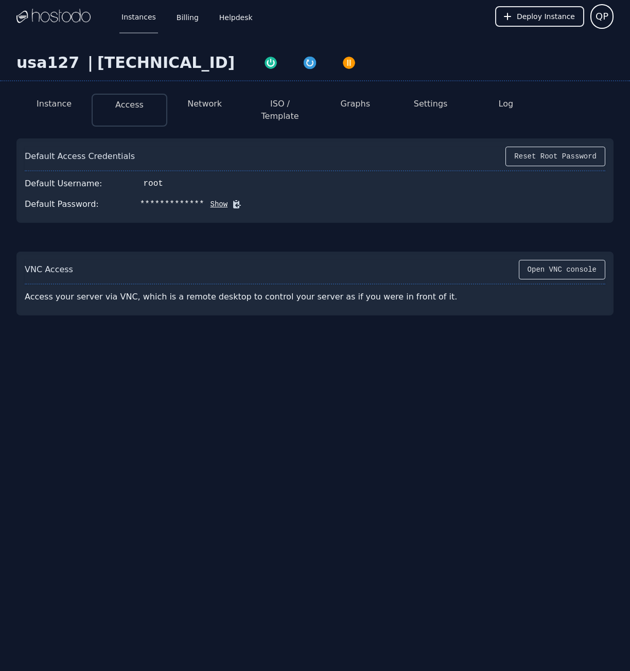
click at [207, 199] on button "Show" at bounding box center [216, 204] width 24 height 10
click at [141, 199] on button "Hide" at bounding box center [152, 204] width 24 height 10
click at [135, 57] on div "[TECHNICAL_ID]" at bounding box center [165, 62] width 137 height 19
click at [135, 56] on div "[TECHNICAL_ID]" at bounding box center [165, 62] width 137 height 19
copy div "[TECHNICAL_ID]"
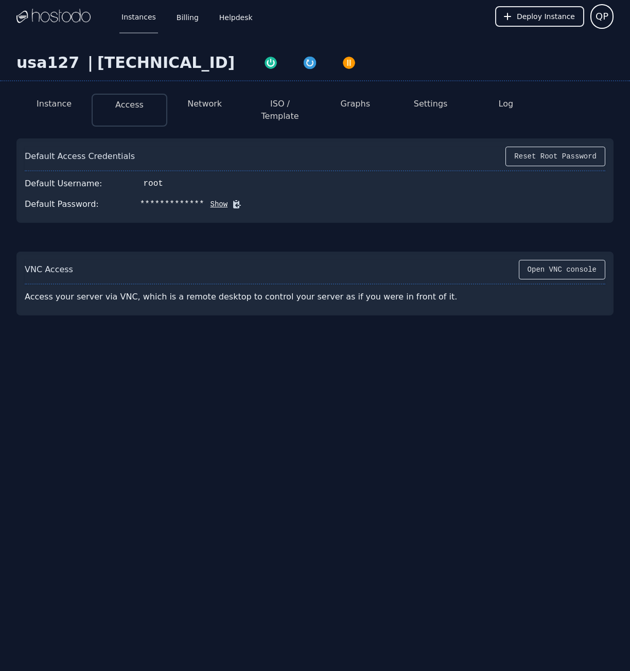
click at [60, 104] on button "Instance" at bounding box center [54, 104] width 35 height 12
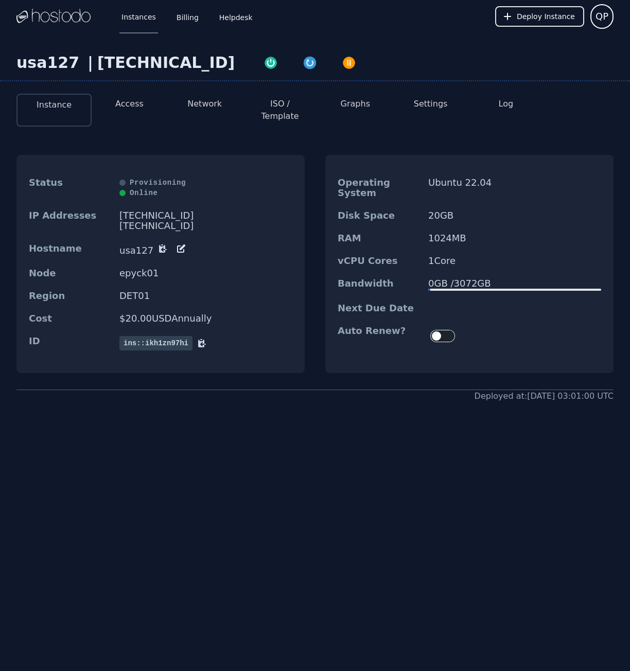
click at [126, 102] on button "Access" at bounding box center [129, 104] width 28 height 12
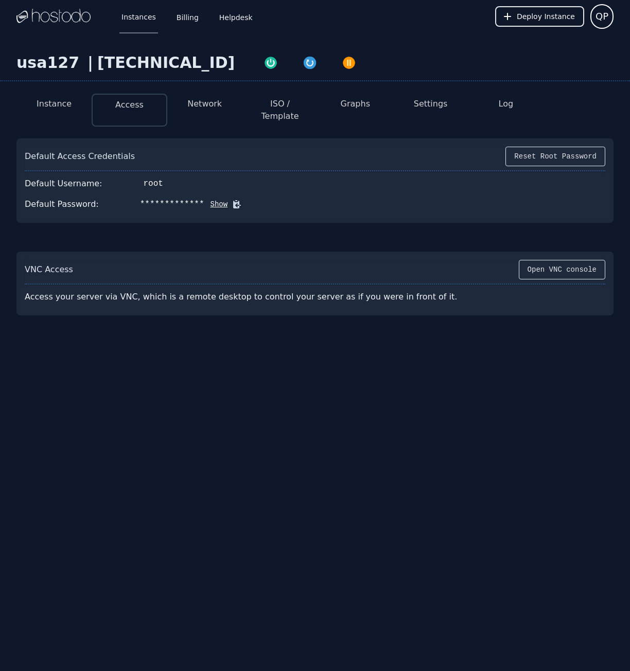
click at [61, 101] on button "Instance" at bounding box center [54, 104] width 35 height 12
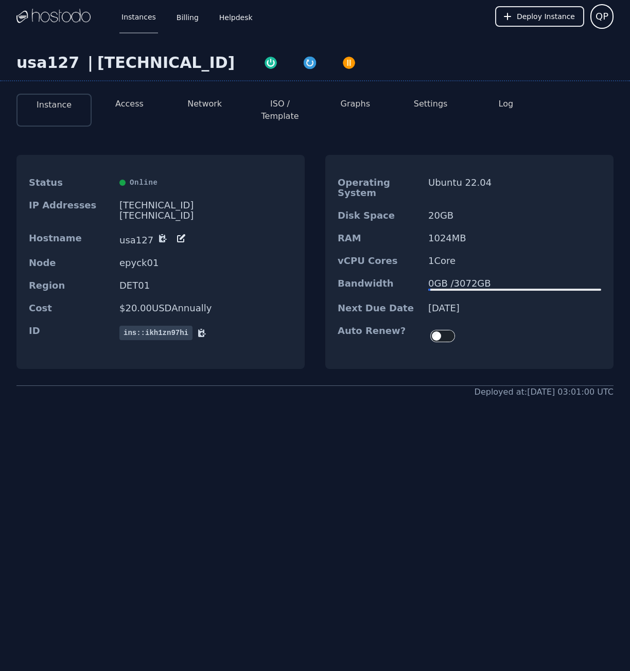
click at [125, 103] on button "Access" at bounding box center [129, 104] width 28 height 12
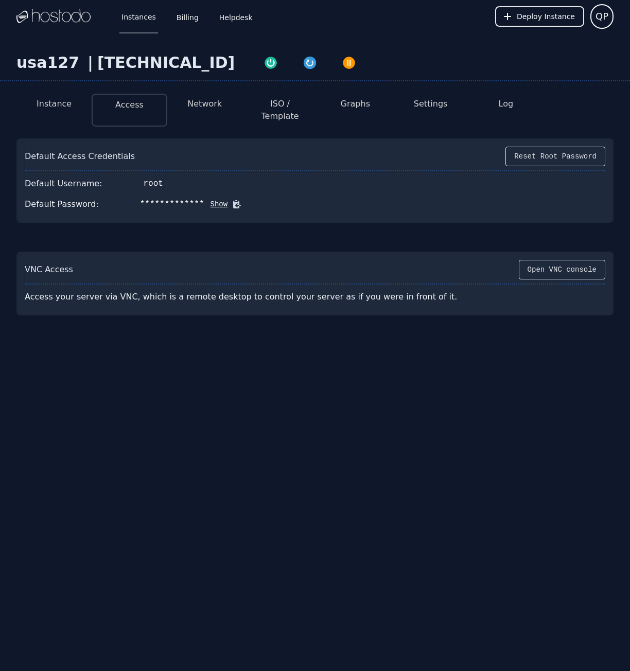
click at [61, 103] on button "Instance" at bounding box center [54, 104] width 35 height 12
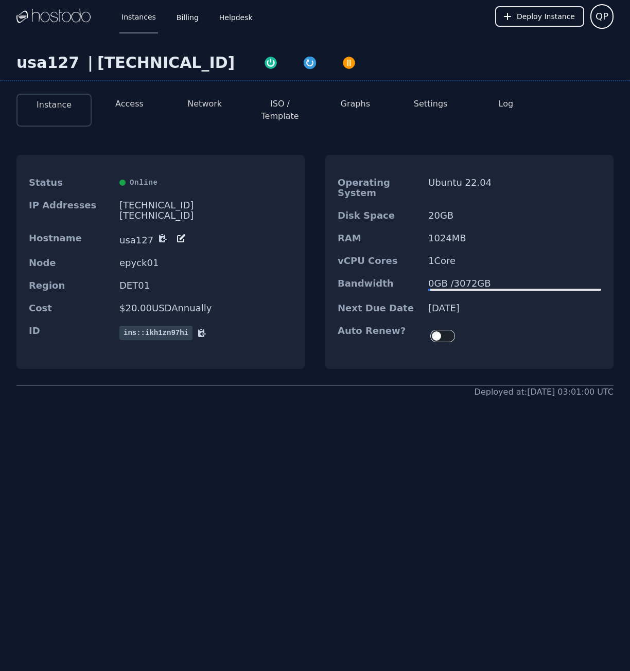
click at [134, 99] on button "Access" at bounding box center [129, 104] width 28 height 12
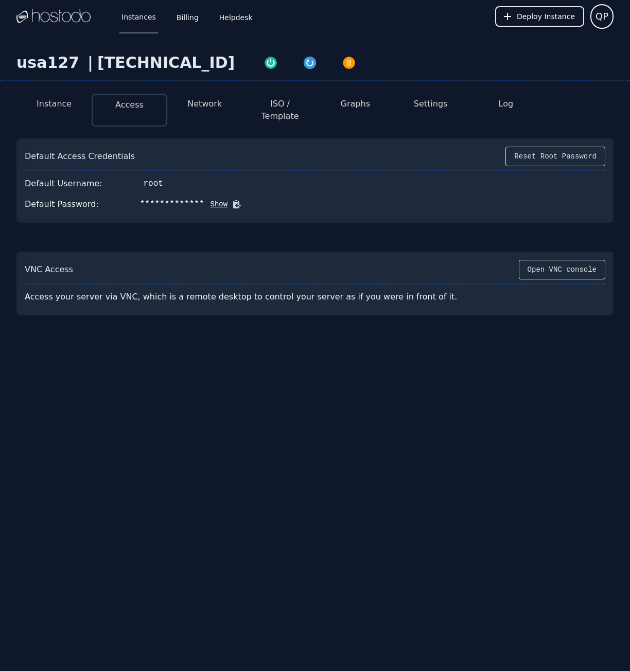
click at [204, 199] on button "Show" at bounding box center [216, 204] width 24 height 10
click at [248, 201] on icon at bounding box center [252, 205] width 8 height 8
click at [129, 58] on div "[TECHNICAL_ID]" at bounding box center [165, 62] width 137 height 19
click at [129, 57] on div "[TECHNICAL_ID]" at bounding box center [165, 62] width 137 height 19
copy div "[TECHNICAL_ID]"
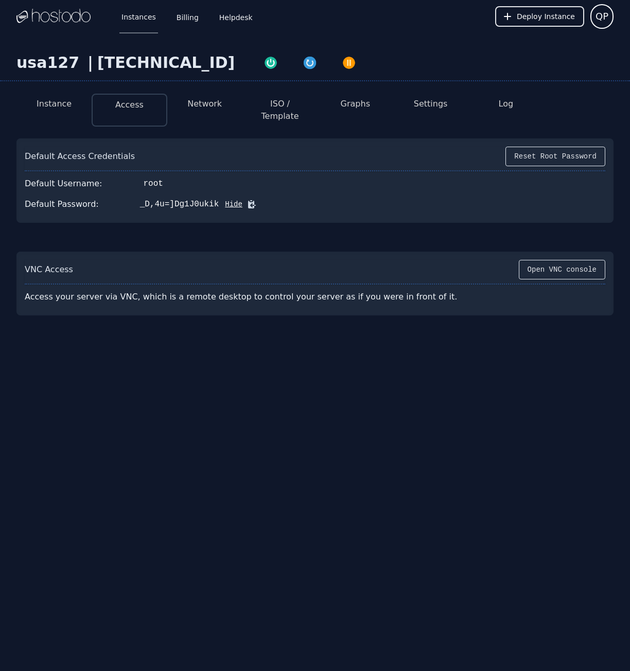
click at [374, 438] on div "Instances Billing Helpdesk Deploy Instance QP Instances SSH Keys Billing Helpde…" at bounding box center [315, 335] width 630 height 671
